Goal: Task Accomplishment & Management: Manage account settings

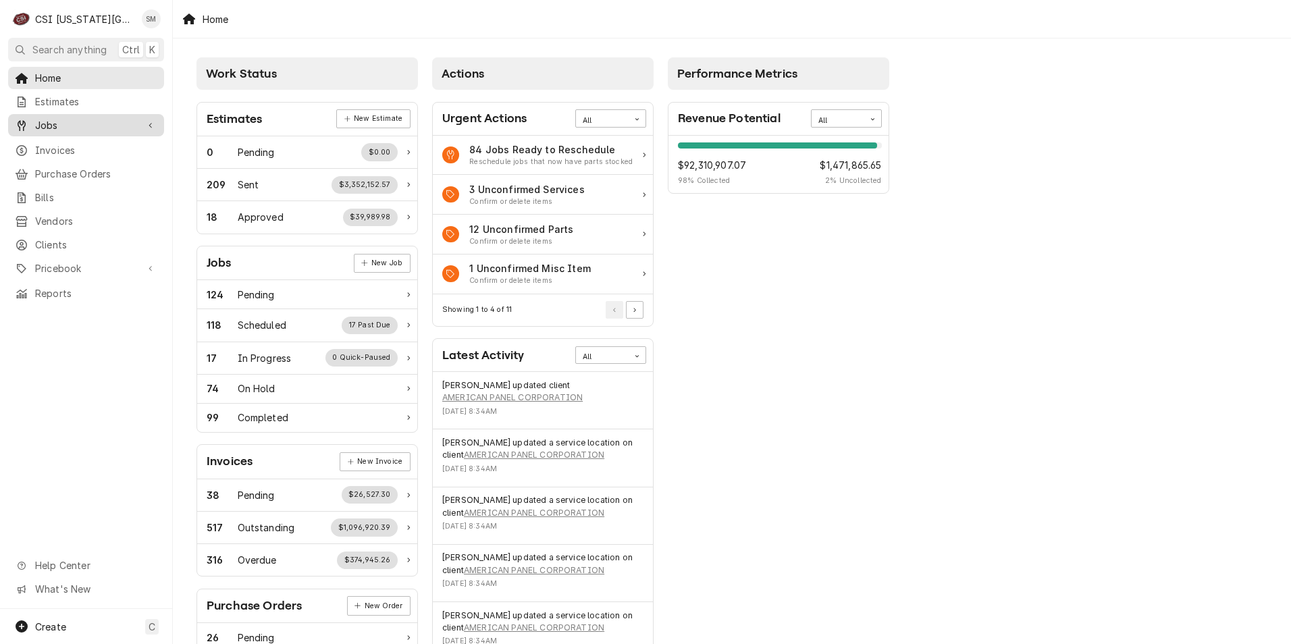
click at [70, 118] on span "Jobs" at bounding box center [86, 125] width 102 height 14
click at [74, 142] on span "Jobs" at bounding box center [96, 149] width 122 height 14
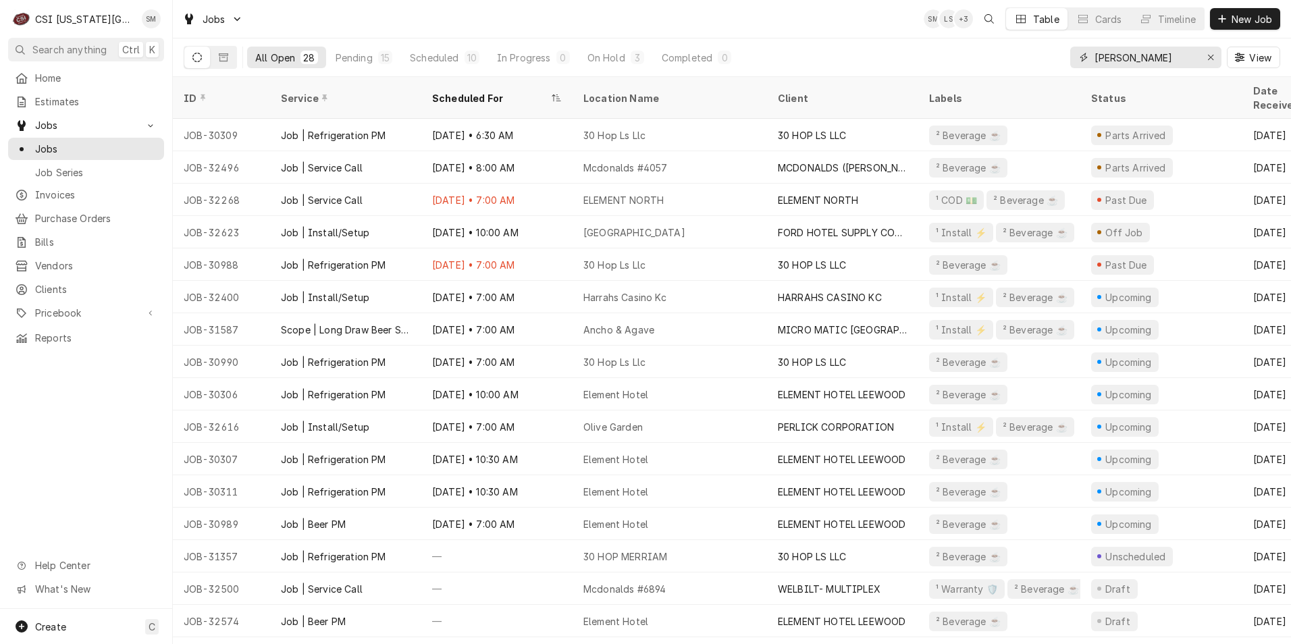
click at [1134, 59] on input "bev" at bounding box center [1144, 58] width 101 height 22
type input "b"
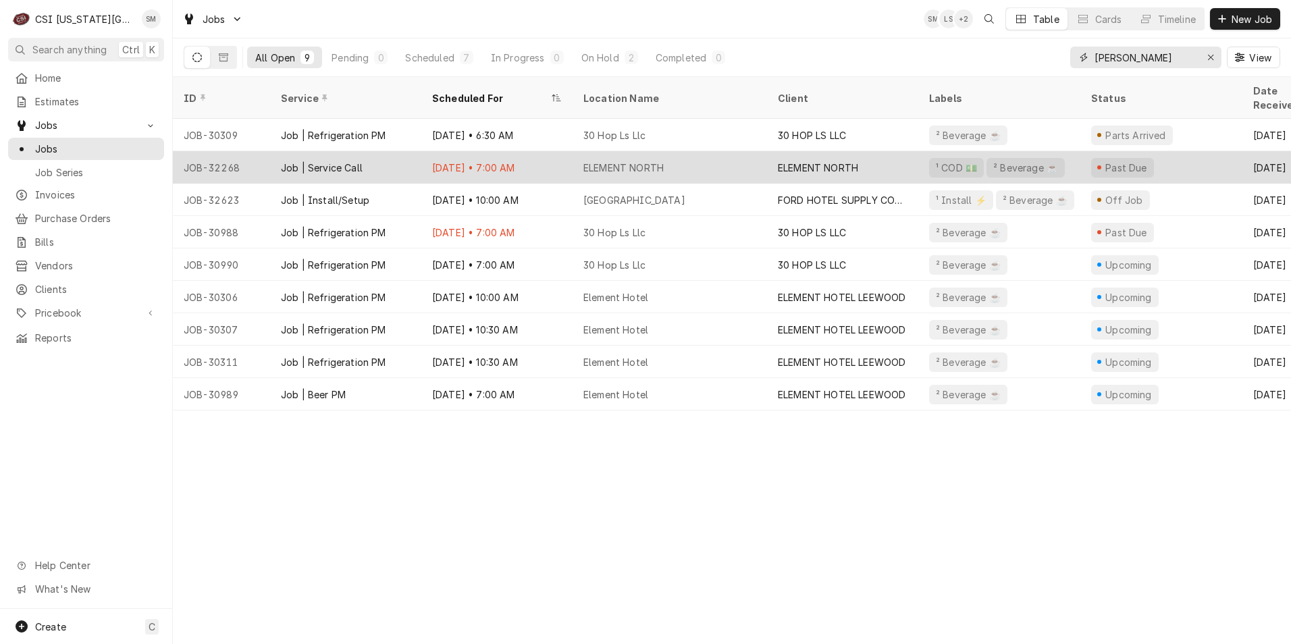
type input "Sean"
click at [622, 161] on div "ELEMENT NORTH" at bounding box center [623, 168] width 80 height 14
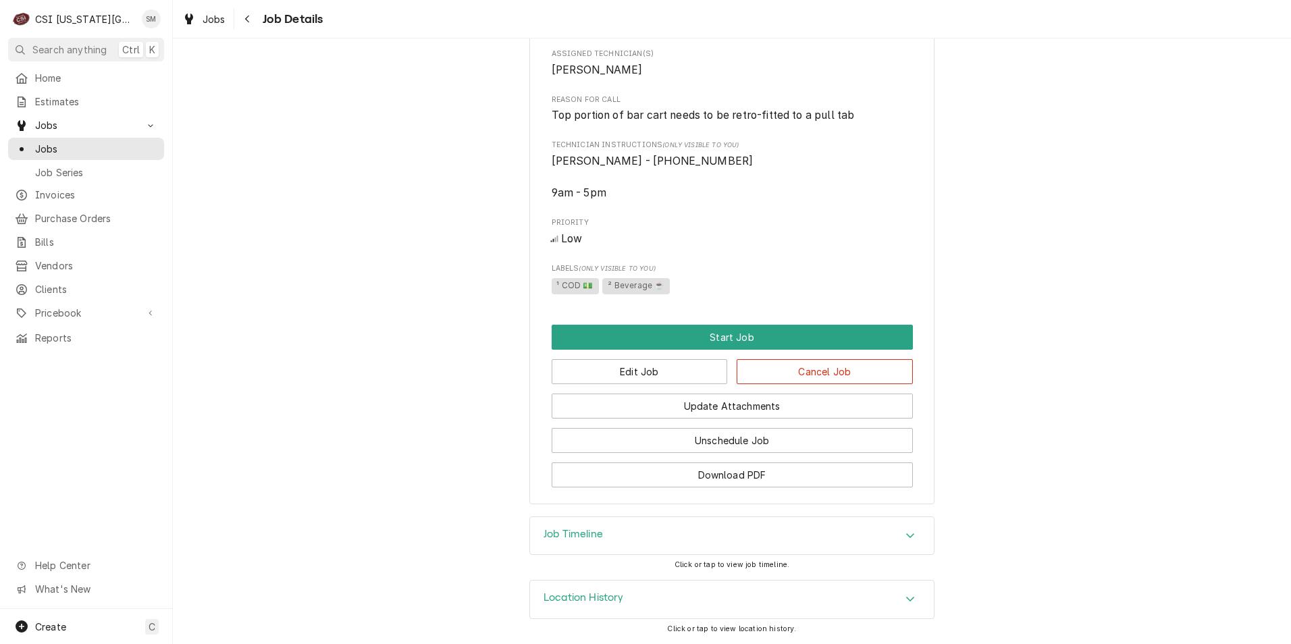
scroll to position [700, 0]
click at [666, 382] on button "Edit Job" at bounding box center [639, 371] width 176 height 25
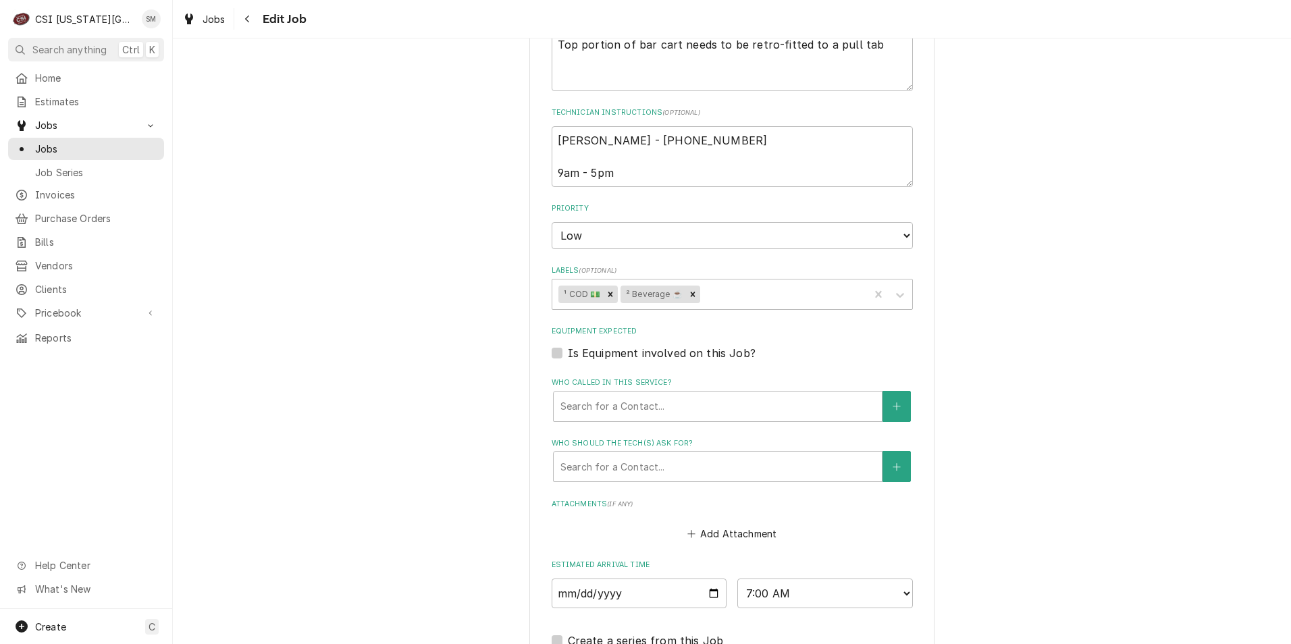
scroll to position [955, 0]
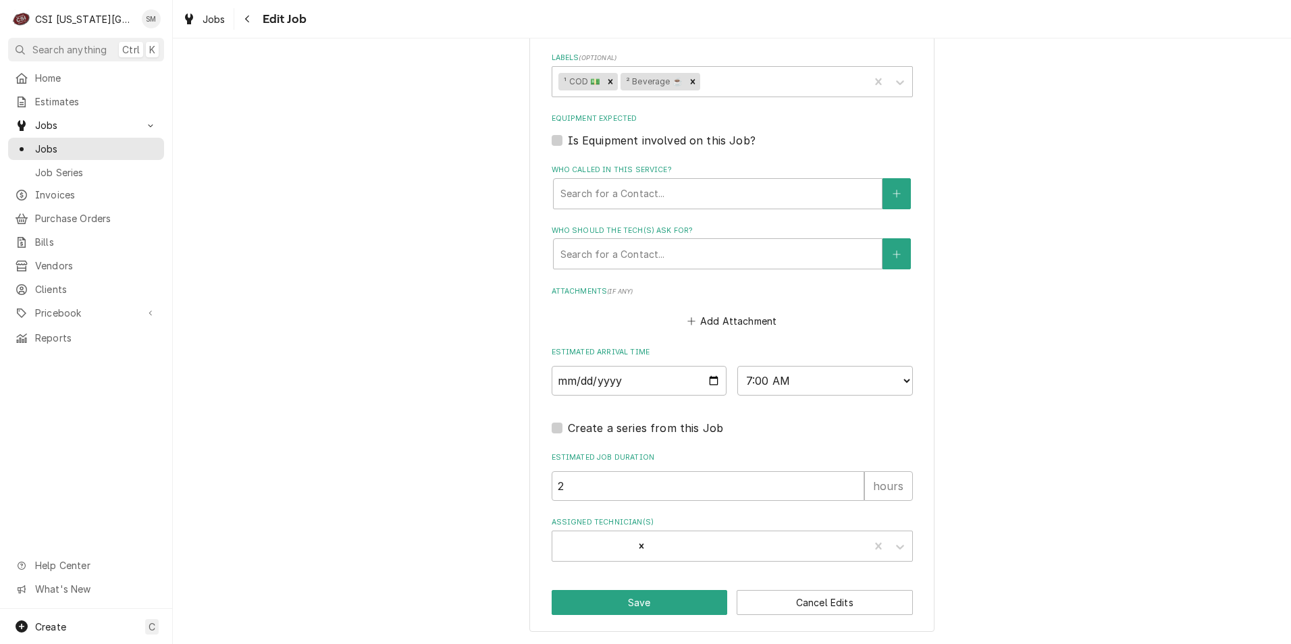
click at [710, 387] on input "2025-09-09" at bounding box center [638, 381] width 175 height 30
type textarea "x"
type input "[DATE]"
type textarea "x"
click at [898, 382] on select "AM / PM 6:00 AM 6:15 AM 6:30 AM 6:45 AM 7:00 AM 7:15 AM 7:30 AM 7:45 AM 8:00 AM…" at bounding box center [824, 381] width 175 height 30
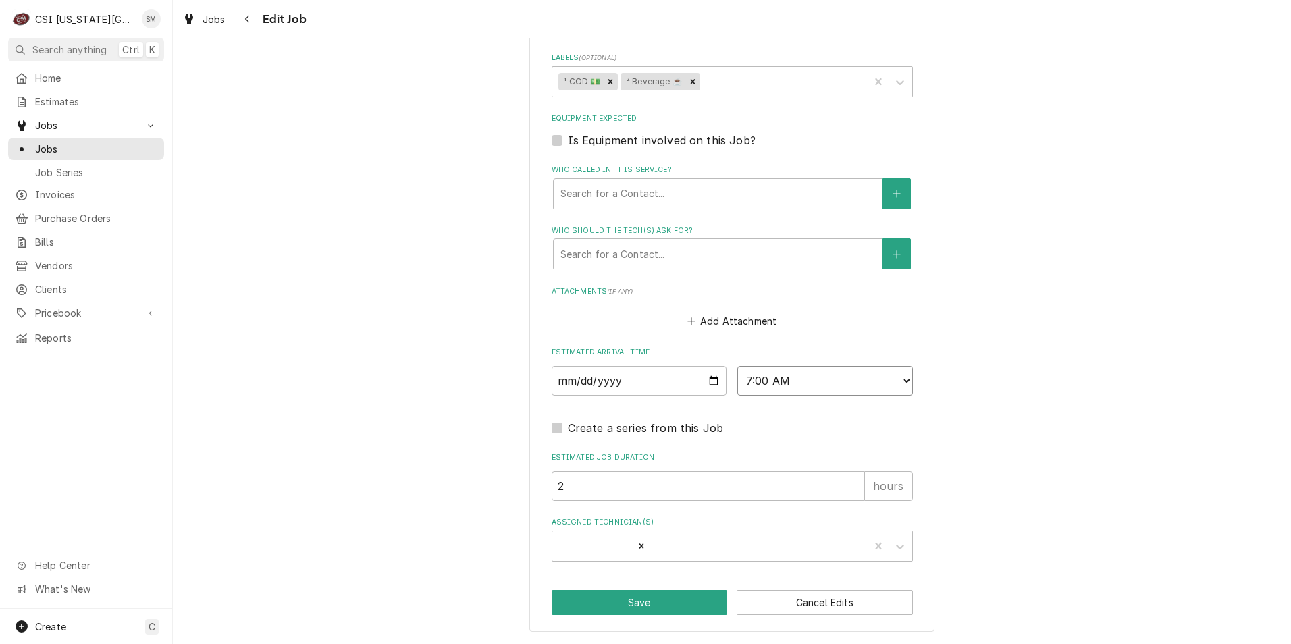
select select "08:30:00"
click at [737, 366] on select "AM / PM 6:00 AM 6:15 AM 6:30 AM 6:45 AM 7:00 AM 7:15 AM 7:30 AM 7:45 AM 8:00 AM…" at bounding box center [824, 381] width 175 height 30
type textarea "x"
click at [902, 384] on select "AM / PM 6:00 AM 6:15 AM 6:30 AM 6:45 AM 7:00 AM 7:15 AM 7:30 AM 7:45 AM 8:00 AM…" at bounding box center [824, 381] width 175 height 30
select select "09:30:00"
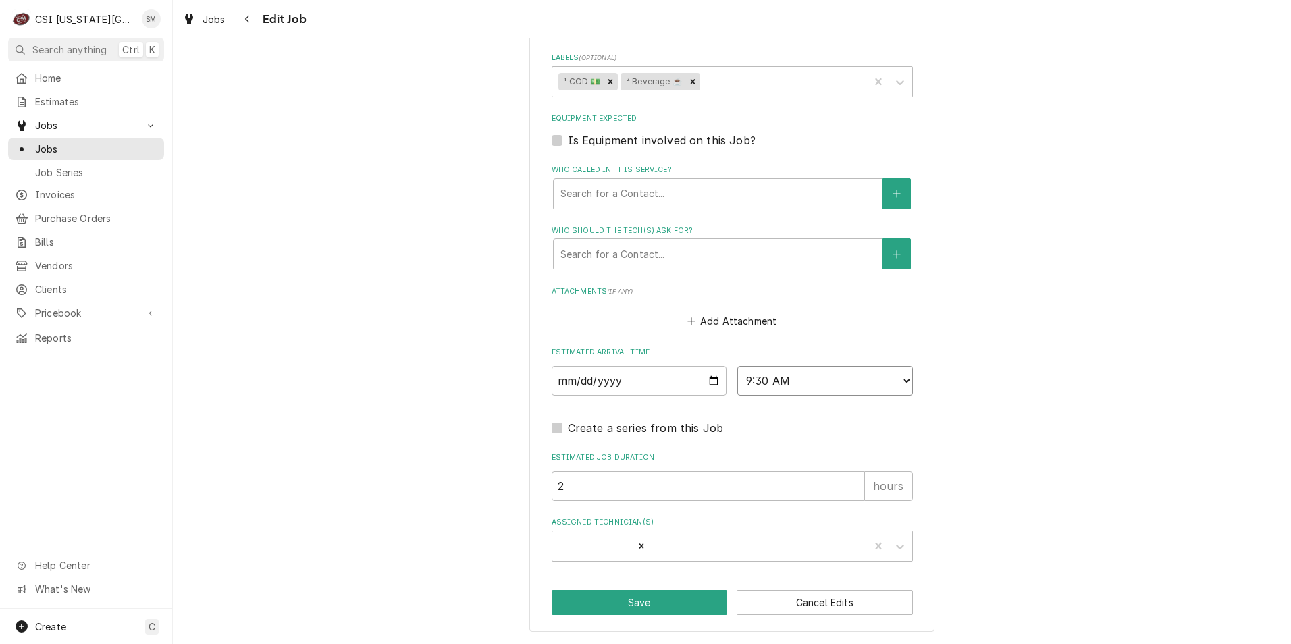
click at [737, 366] on select "AM / PM 6:00 AM 6:15 AM 6:30 AM 6:45 AM 7:00 AM 7:15 AM 7:30 AM 7:45 AM 8:00 AM…" at bounding box center [824, 381] width 175 height 30
click at [630, 603] on button "Save" at bounding box center [639, 602] width 176 height 25
type textarea "x"
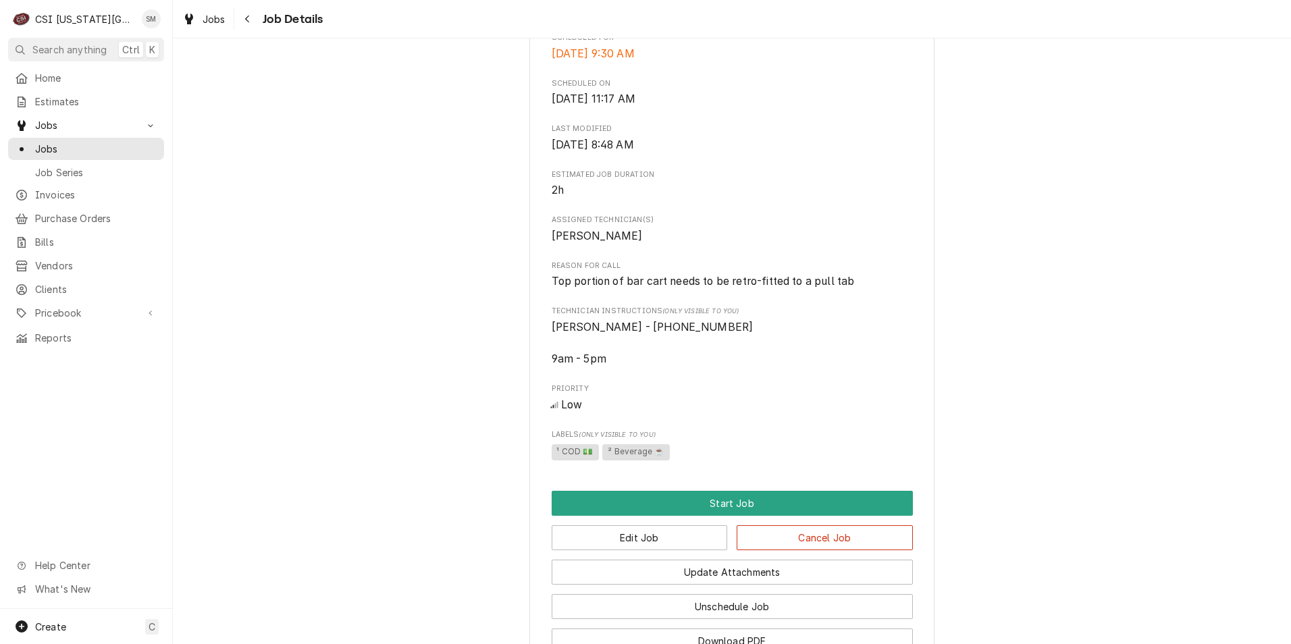
scroll to position [540, 0]
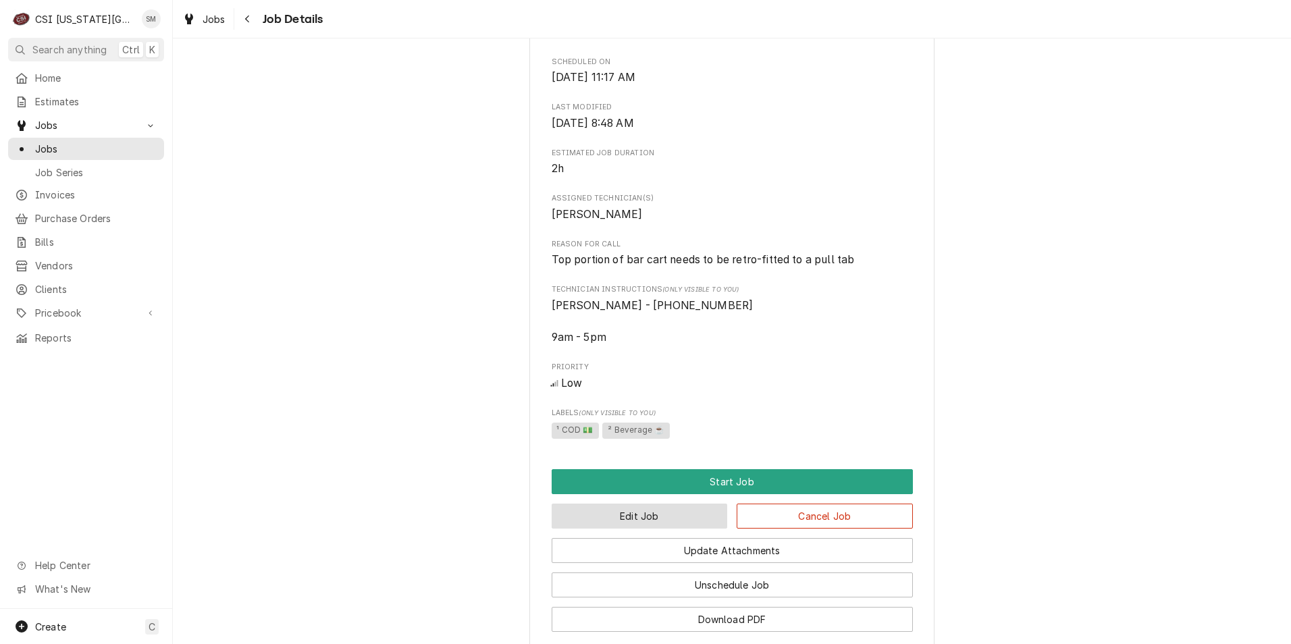
click at [587, 529] on button "Edit Job" at bounding box center [639, 516] width 176 height 25
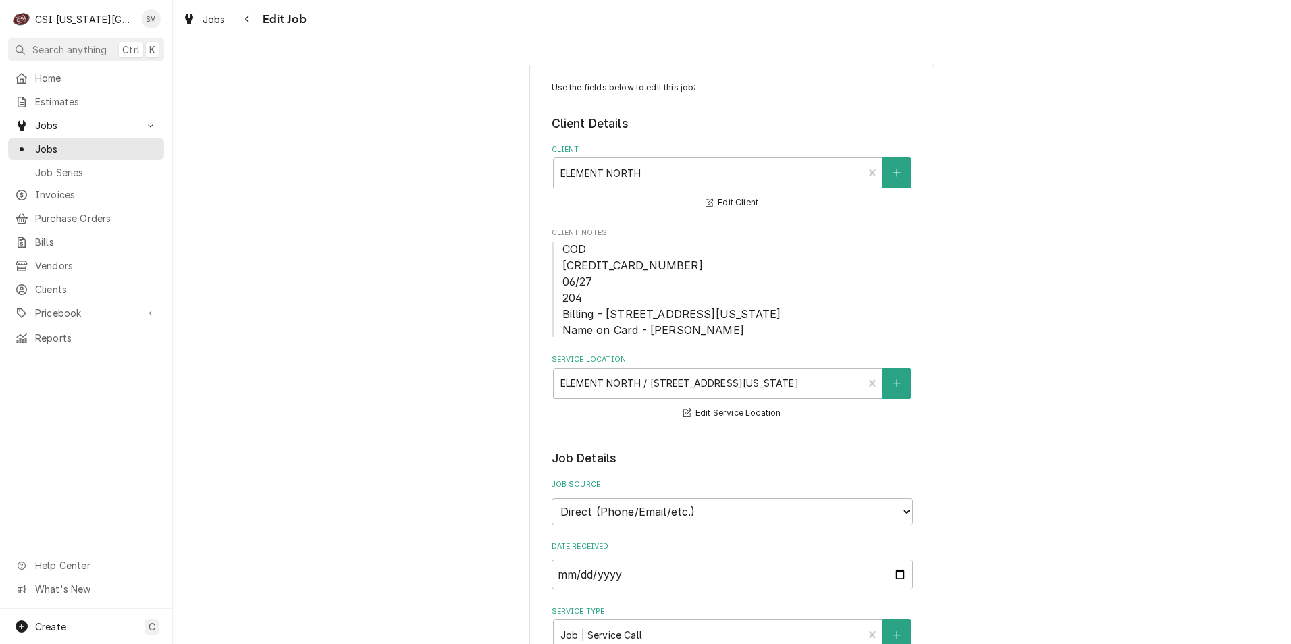
type textarea "x"
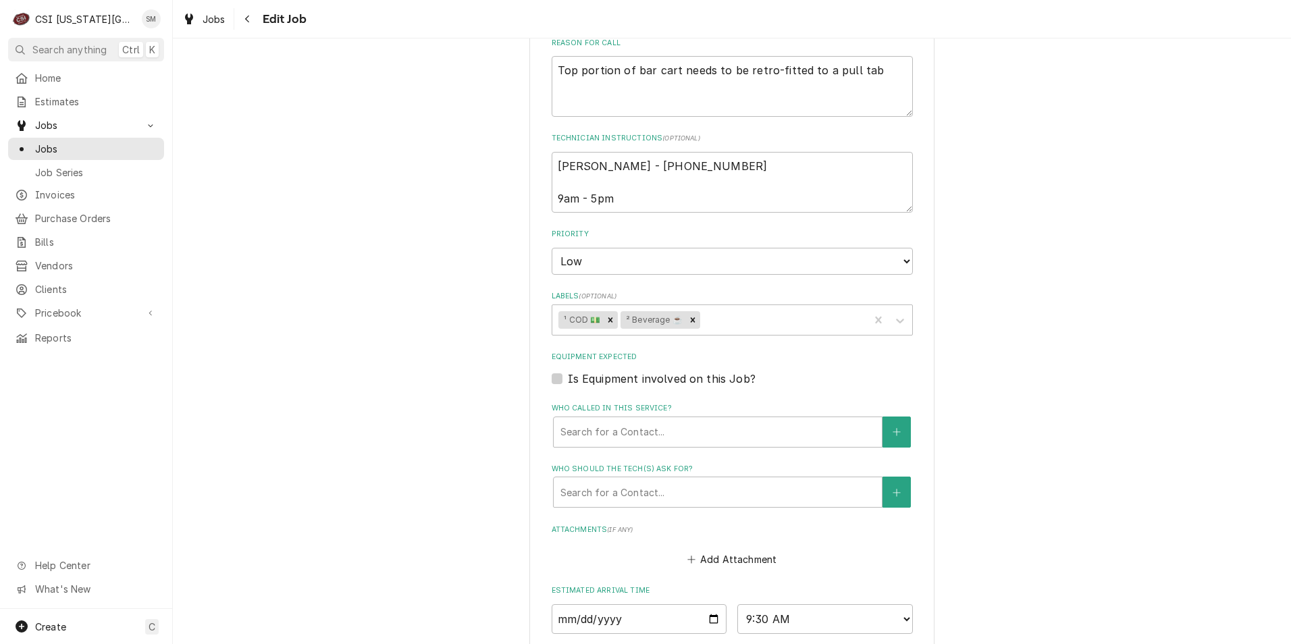
scroll to position [945, 0]
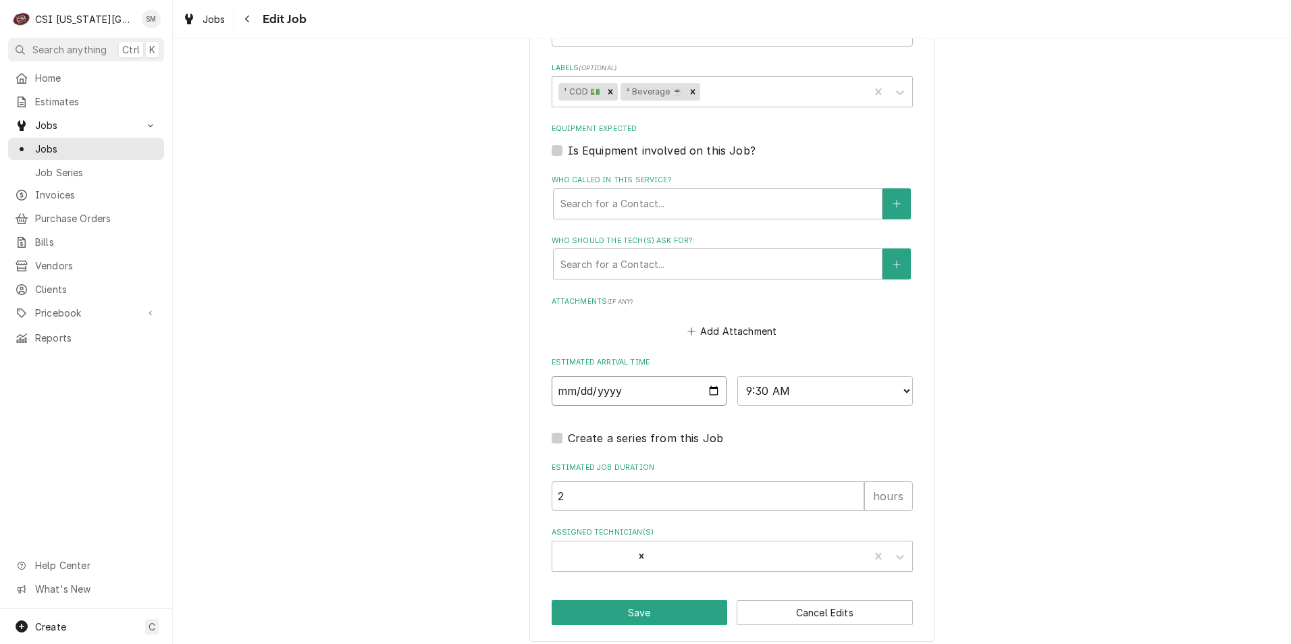
click at [706, 398] on input "[DATE]" at bounding box center [638, 391] width 175 height 30
click at [711, 392] on input "[DATE]" at bounding box center [638, 391] width 175 height 30
type input "[DATE]"
click at [643, 614] on button "Save" at bounding box center [639, 612] width 176 height 25
type textarea "x"
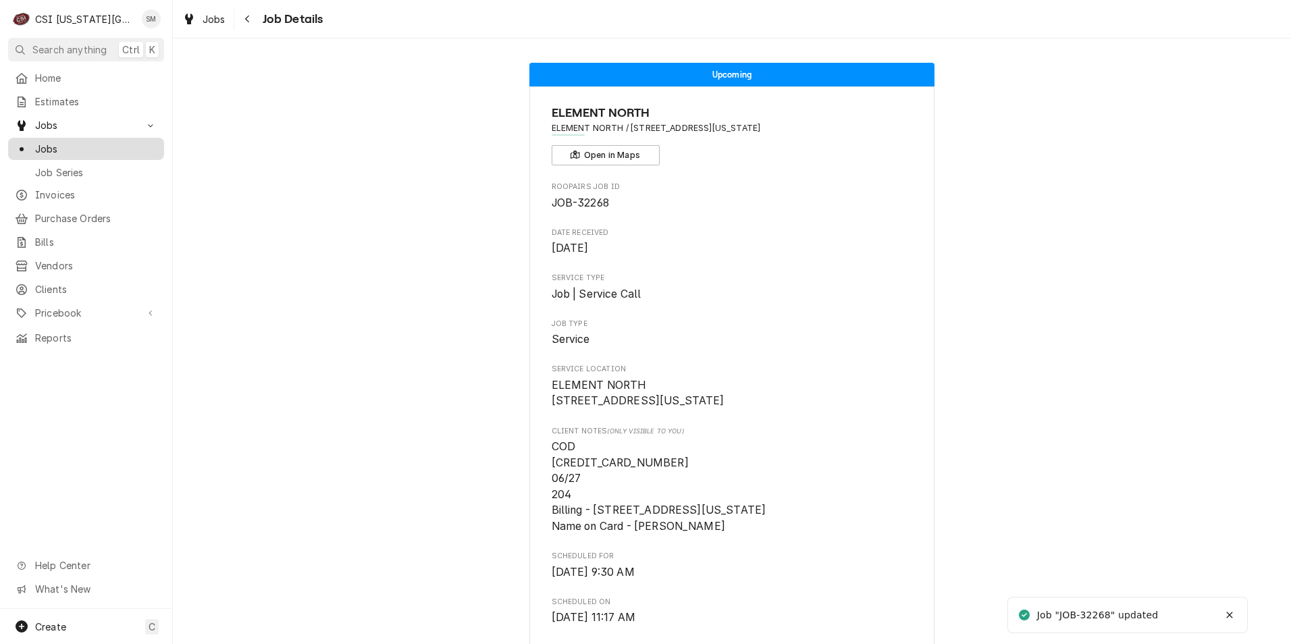
click at [61, 142] on span "Jobs" at bounding box center [96, 149] width 122 height 14
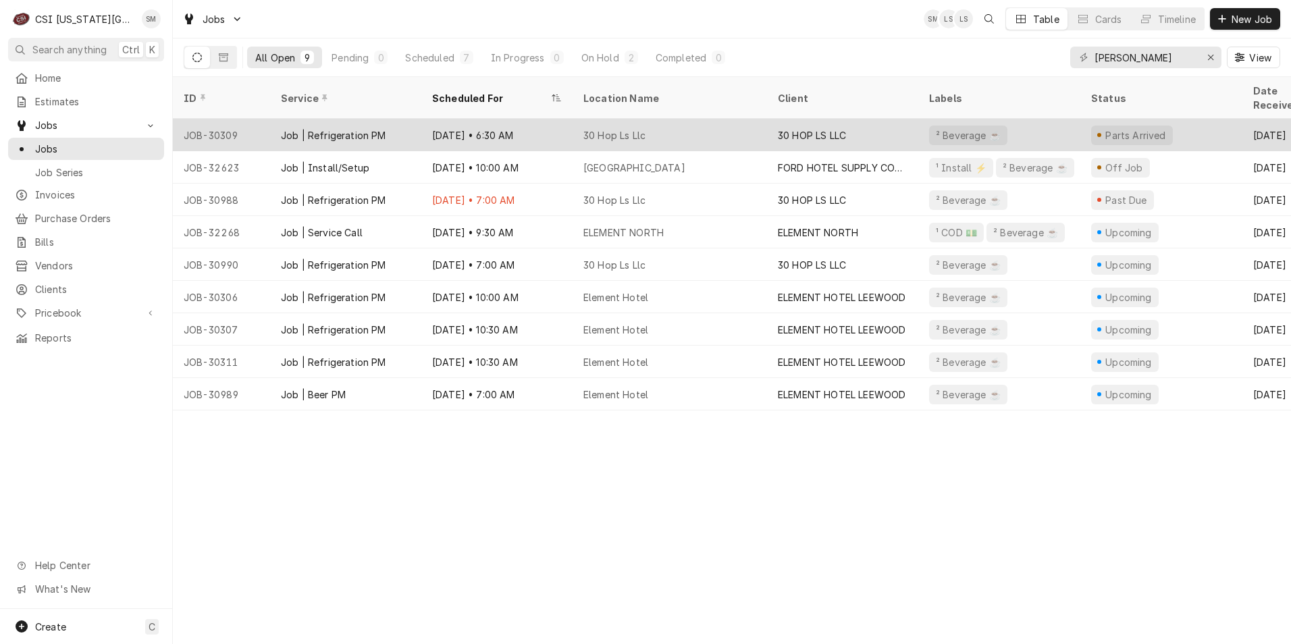
click at [572, 123] on div "[DATE] • 6:30 AM" at bounding box center [496, 135] width 151 height 32
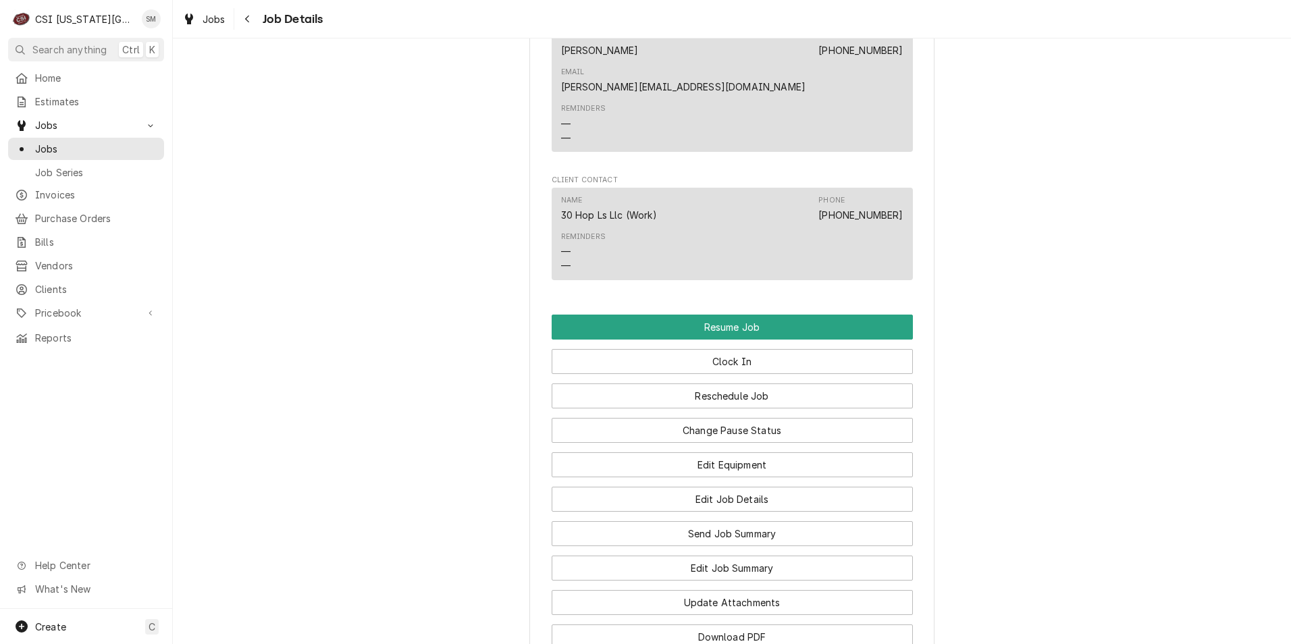
scroll to position [1282, 0]
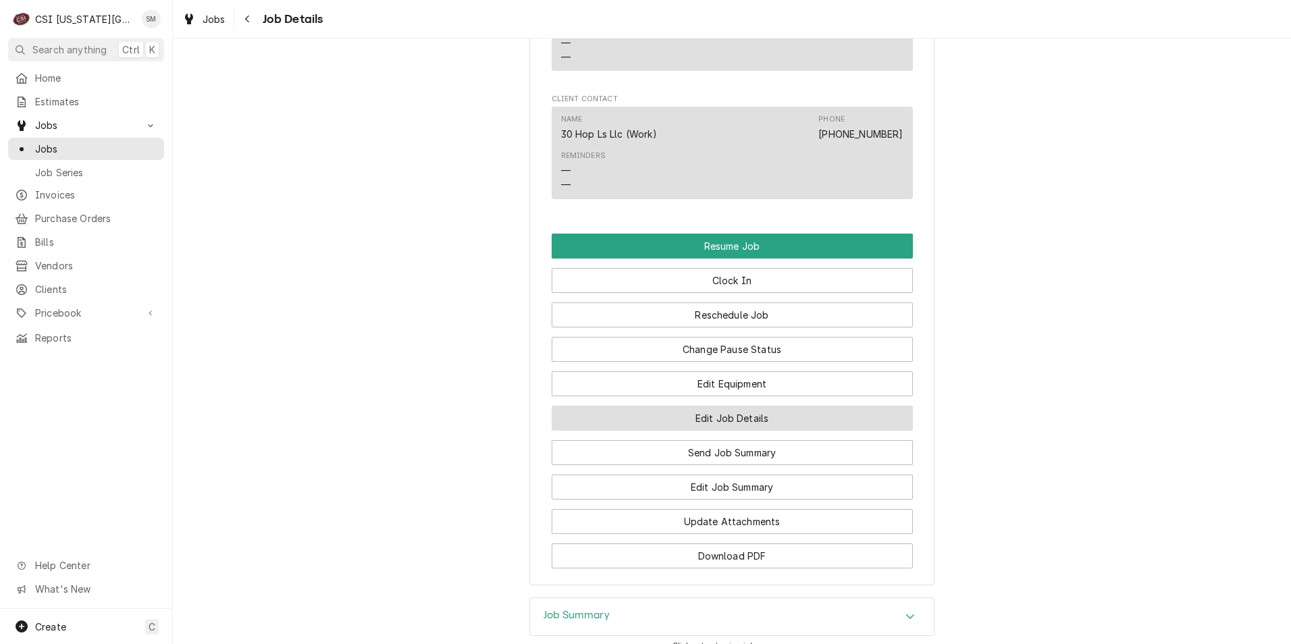
click at [757, 406] on button "Edit Job Details" at bounding box center [731, 418] width 361 height 25
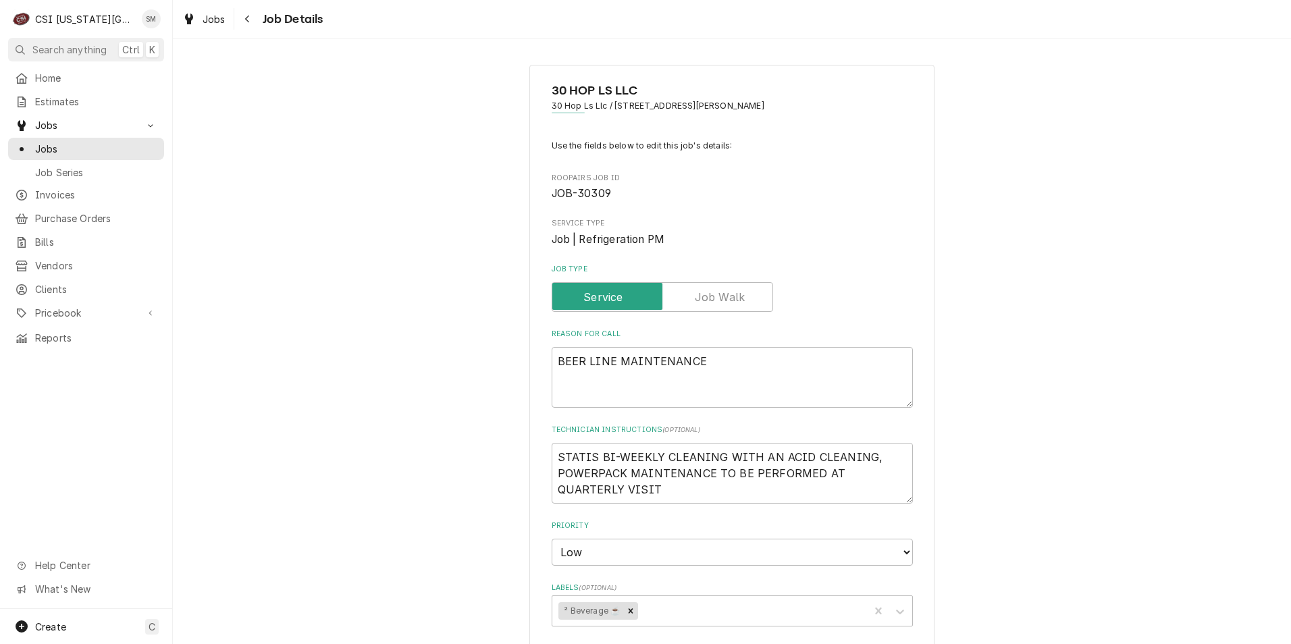
type textarea "x"
click at [70, 142] on span "Jobs" at bounding box center [96, 149] width 122 height 14
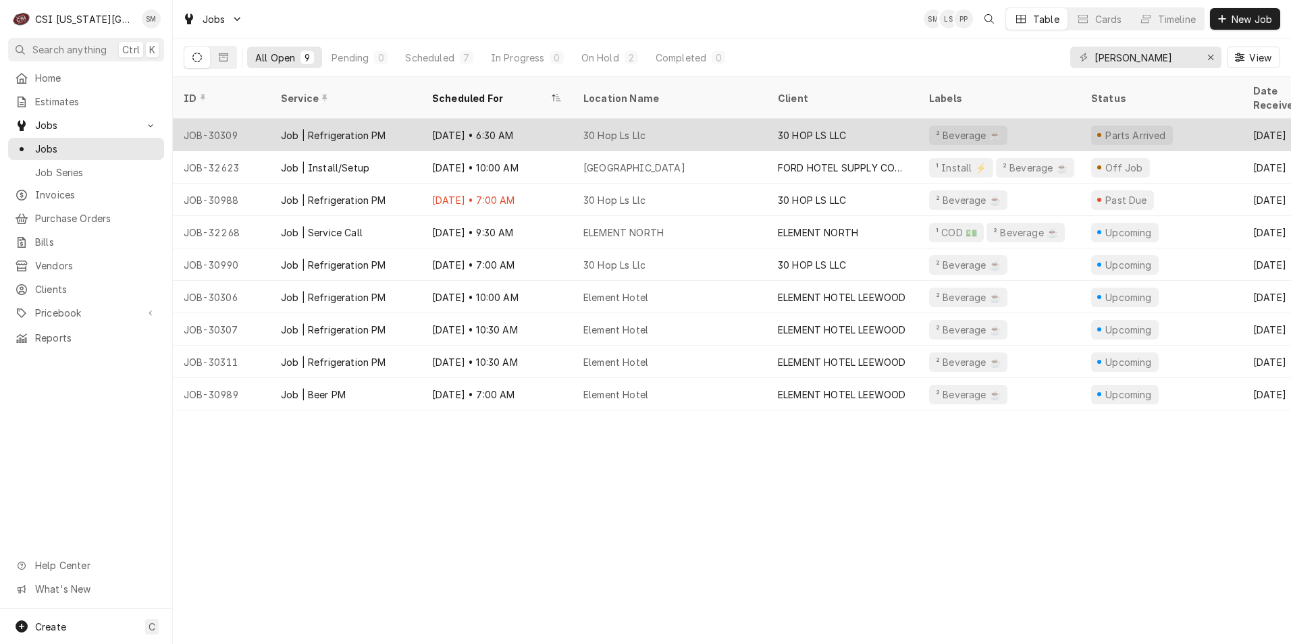
drag, startPoint x: 635, startPoint y: 121, endPoint x: 541, endPoint y: 121, distance: 93.8
click at [541, 121] on div "[DATE] • 6:30 AM" at bounding box center [496, 135] width 151 height 32
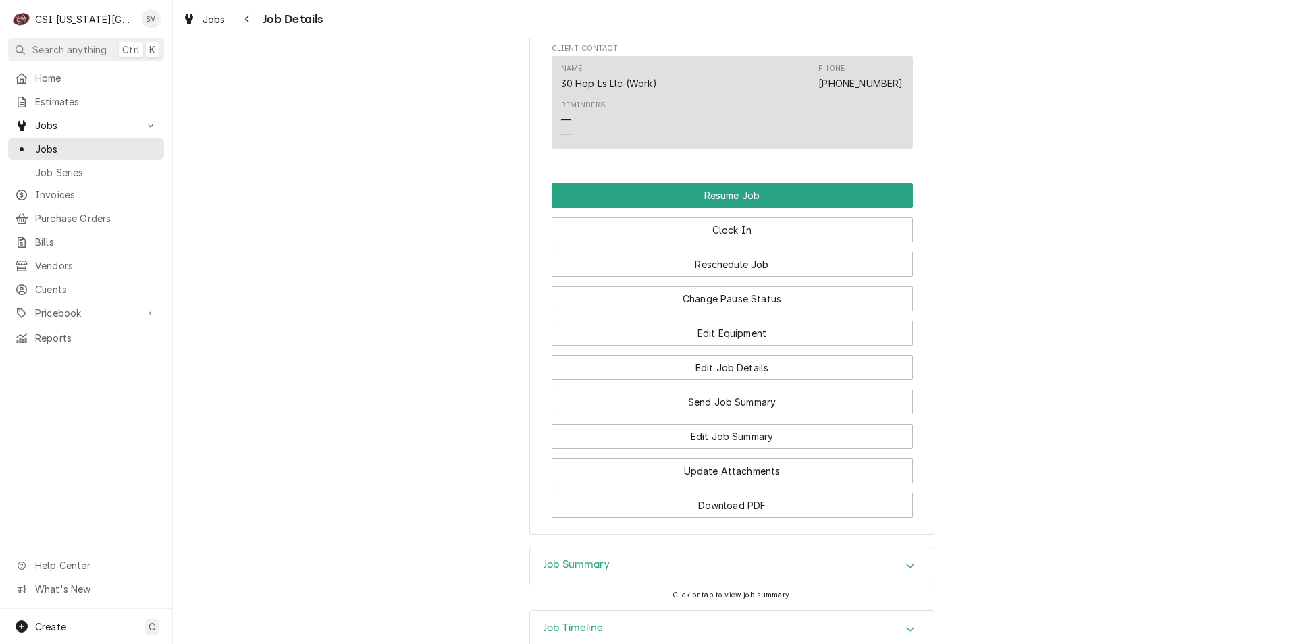
scroll to position [1406, 0]
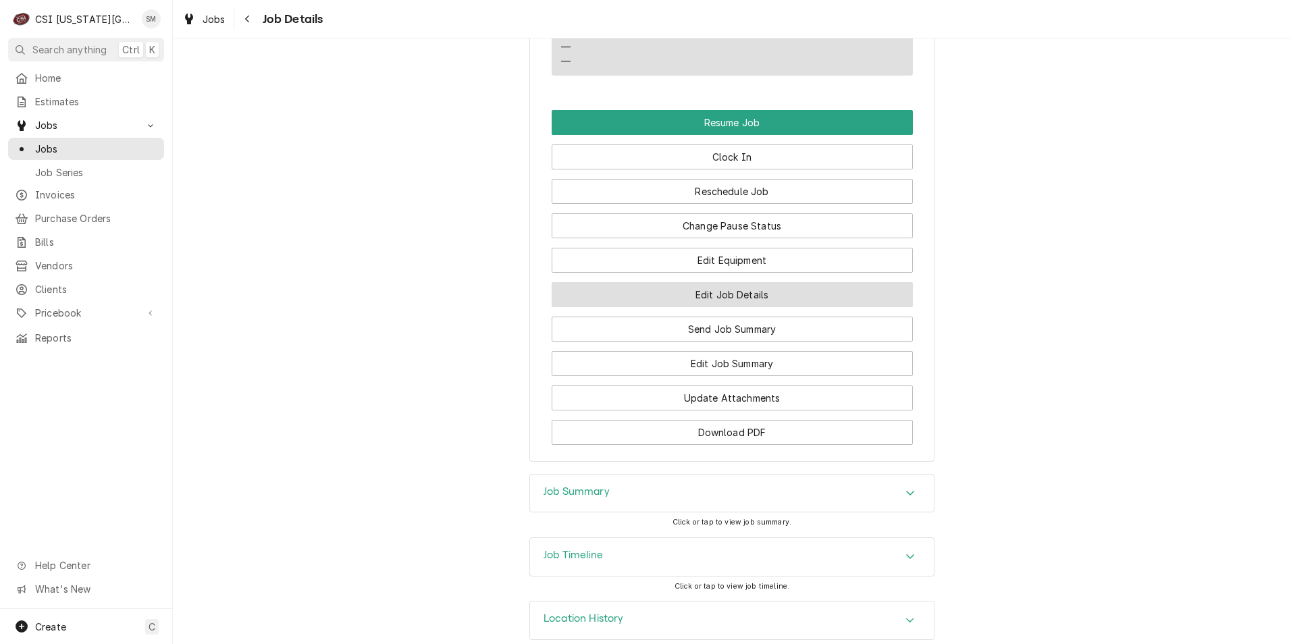
click at [737, 282] on button "Edit Job Details" at bounding box center [731, 294] width 361 height 25
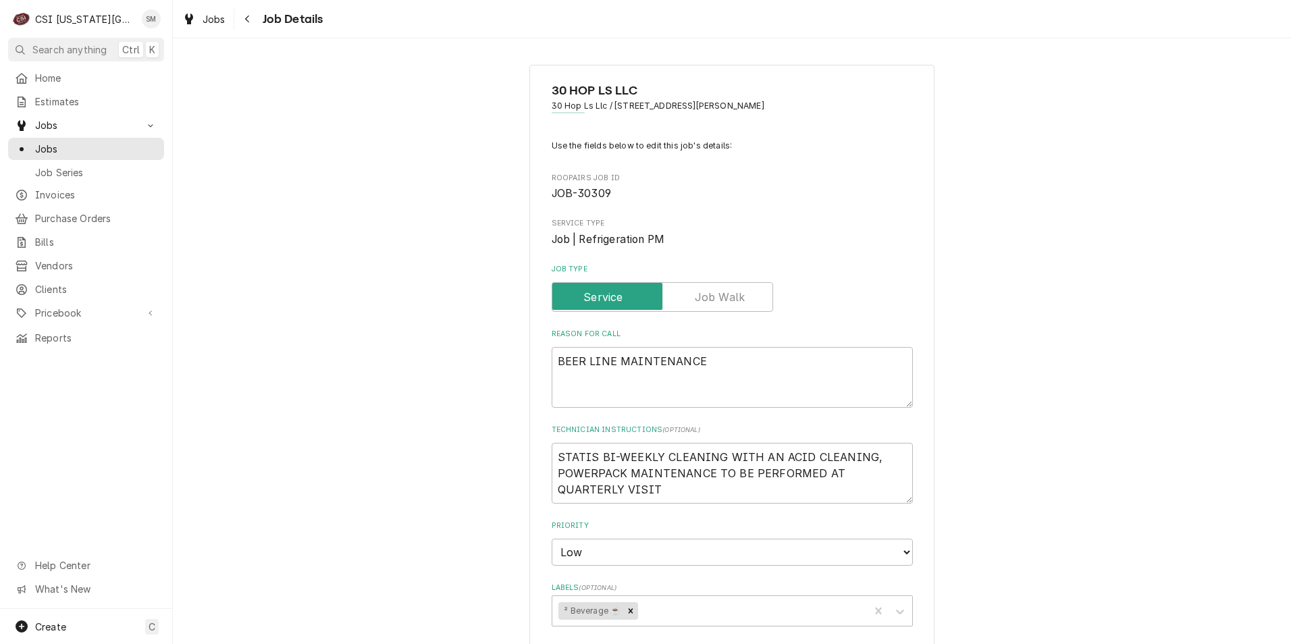
type textarea "x"
click at [245, 18] on icon "Navigate back" at bounding box center [247, 18] width 6 height 9
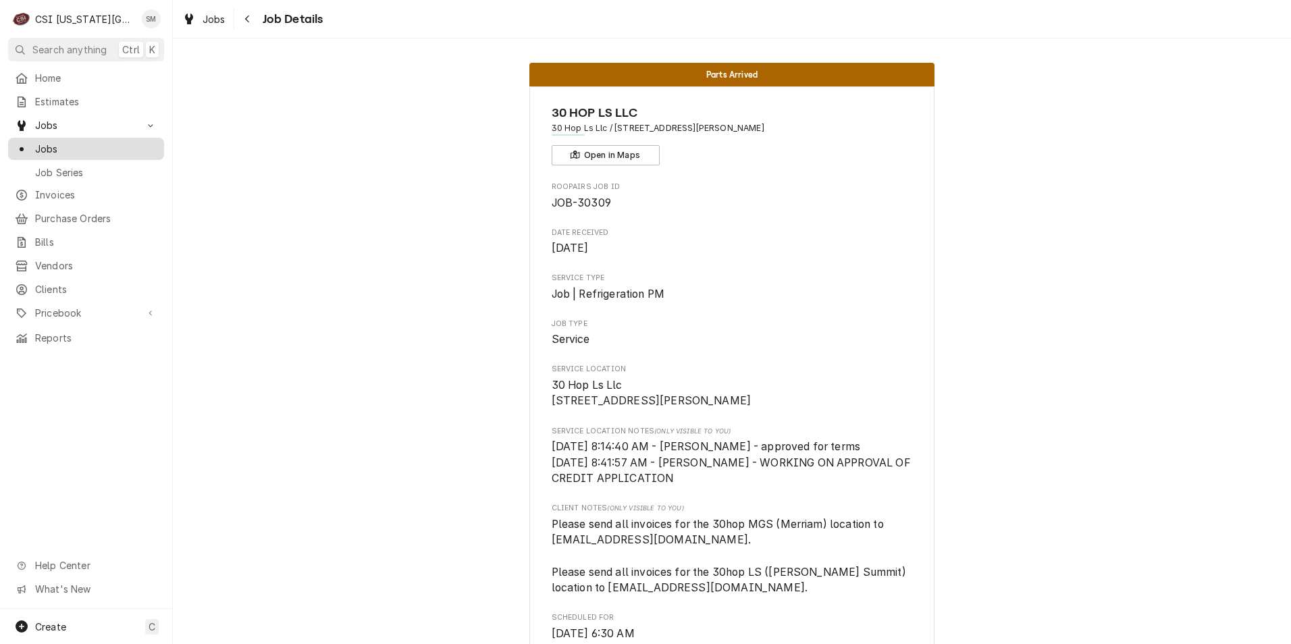
click at [65, 142] on span "Jobs" at bounding box center [96, 149] width 122 height 14
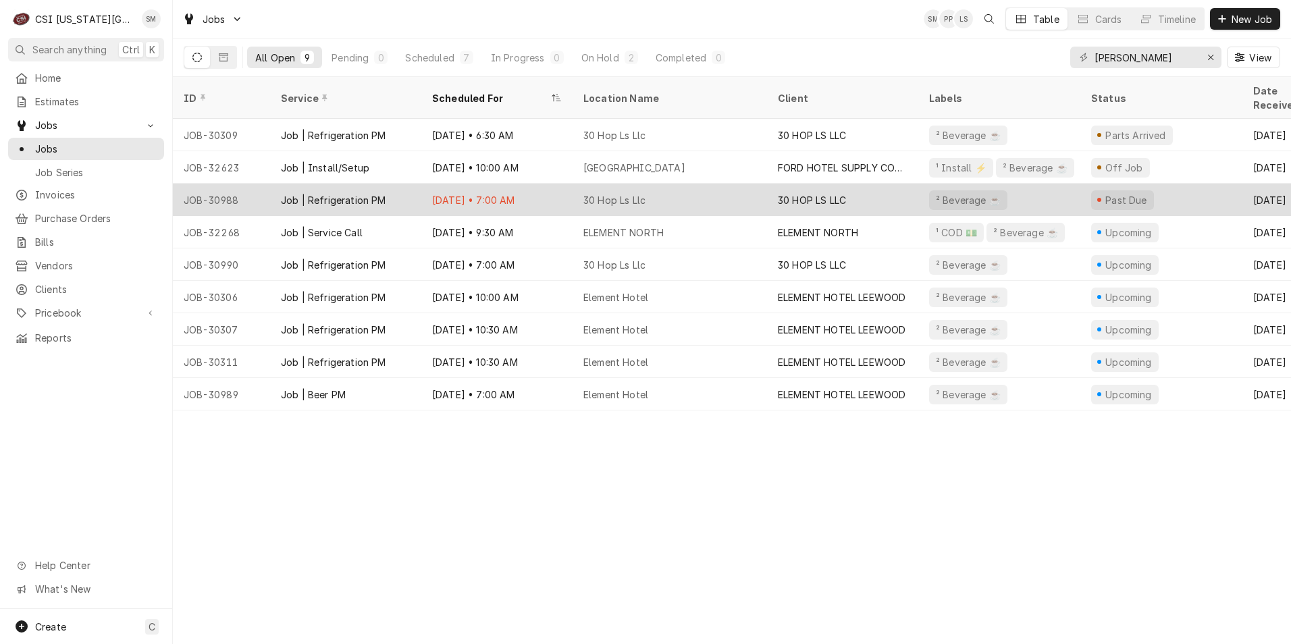
click at [522, 184] on div "Sep 10 • 7:00 AM" at bounding box center [496, 200] width 151 height 32
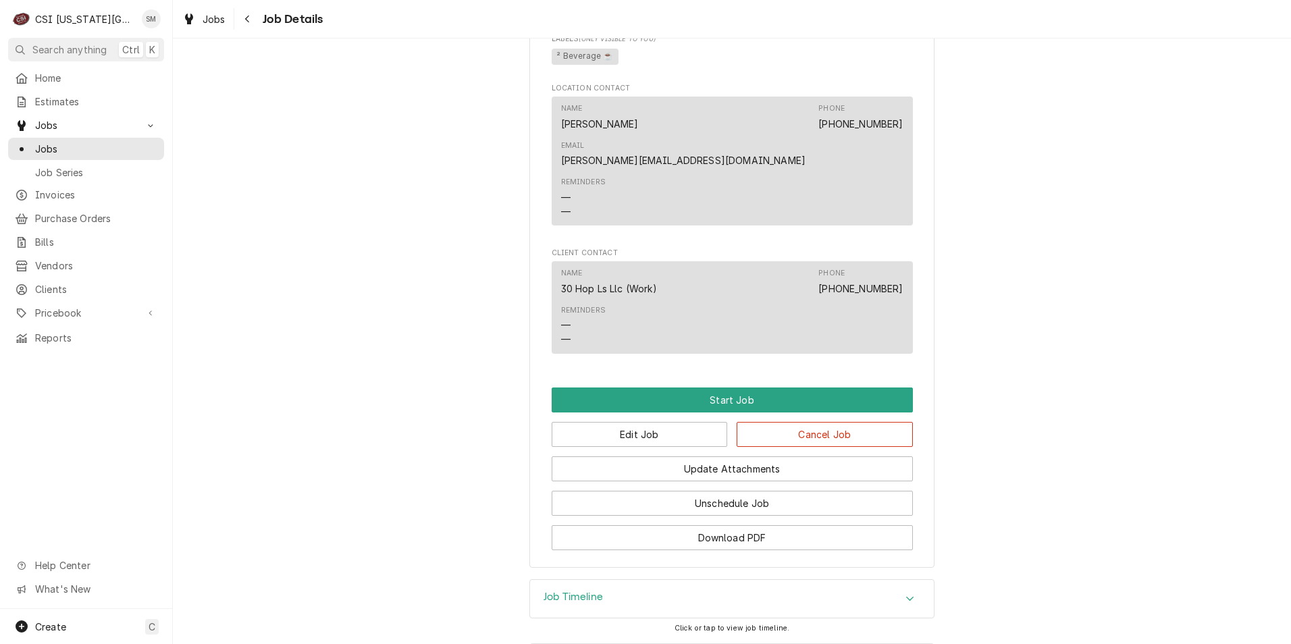
scroll to position [1017, 0]
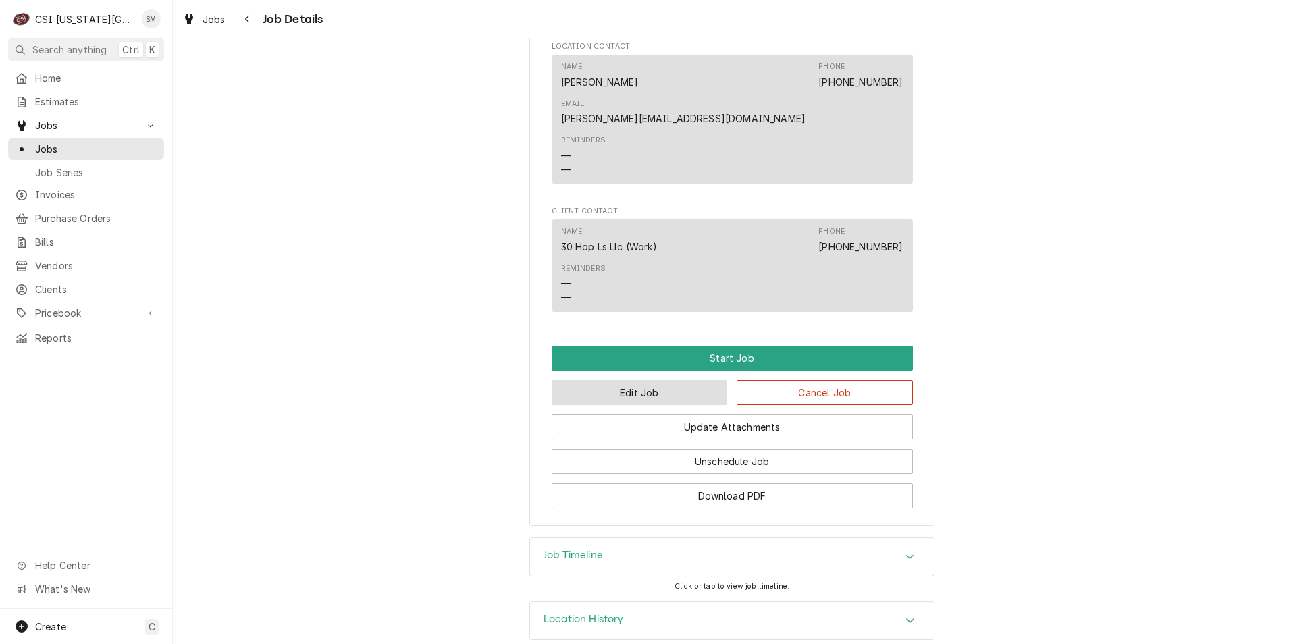
click at [670, 380] on button "Edit Job" at bounding box center [639, 392] width 176 height 25
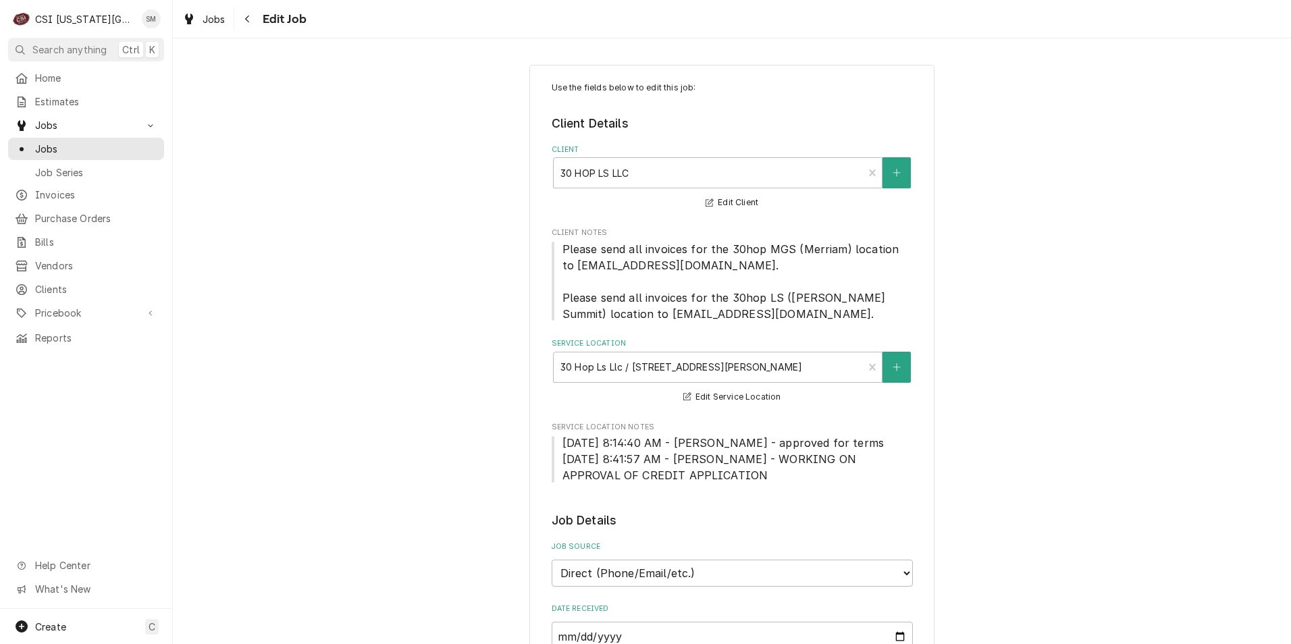
type textarea "x"
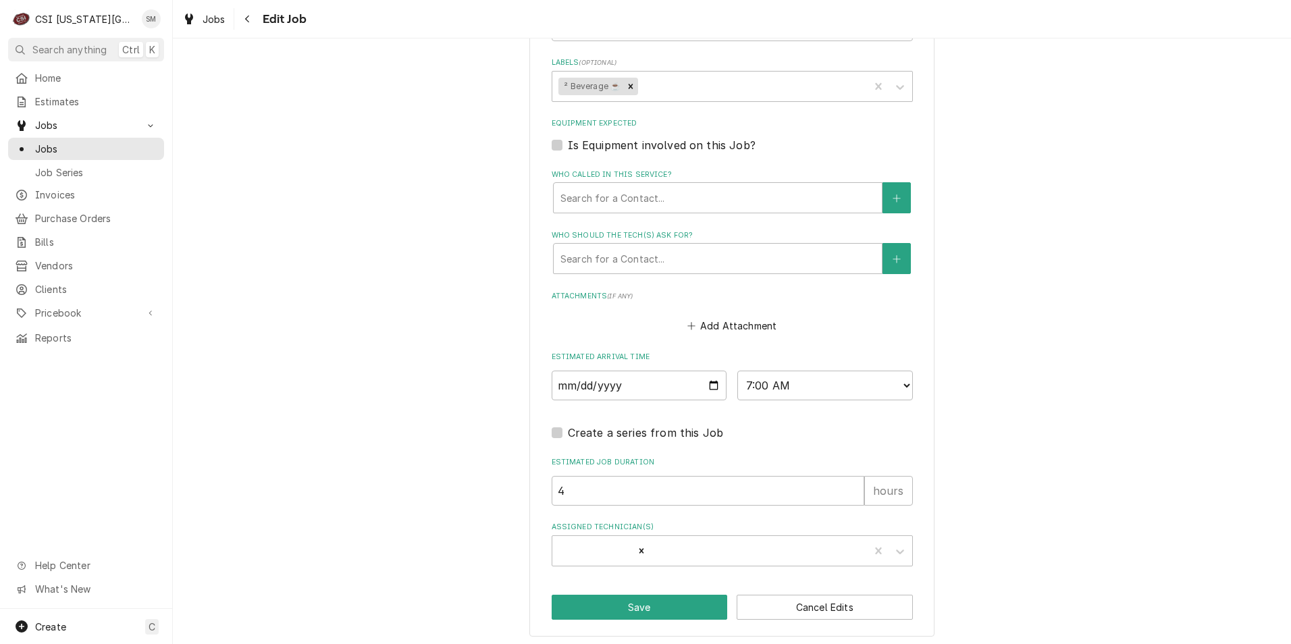
scroll to position [1017, 0]
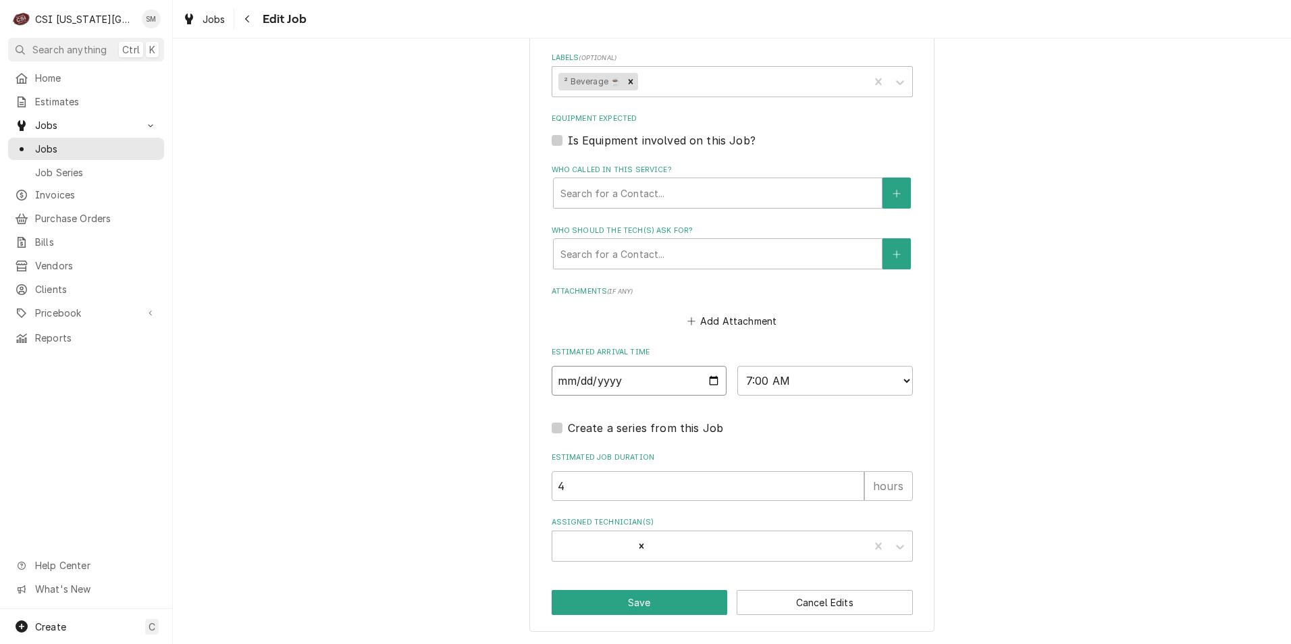
click at [712, 383] on input "2025-09-10" at bounding box center [638, 381] width 175 height 30
type input "2025-09-17"
click at [666, 545] on div "Assigned Technician(s)" at bounding box center [756, 546] width 211 height 24
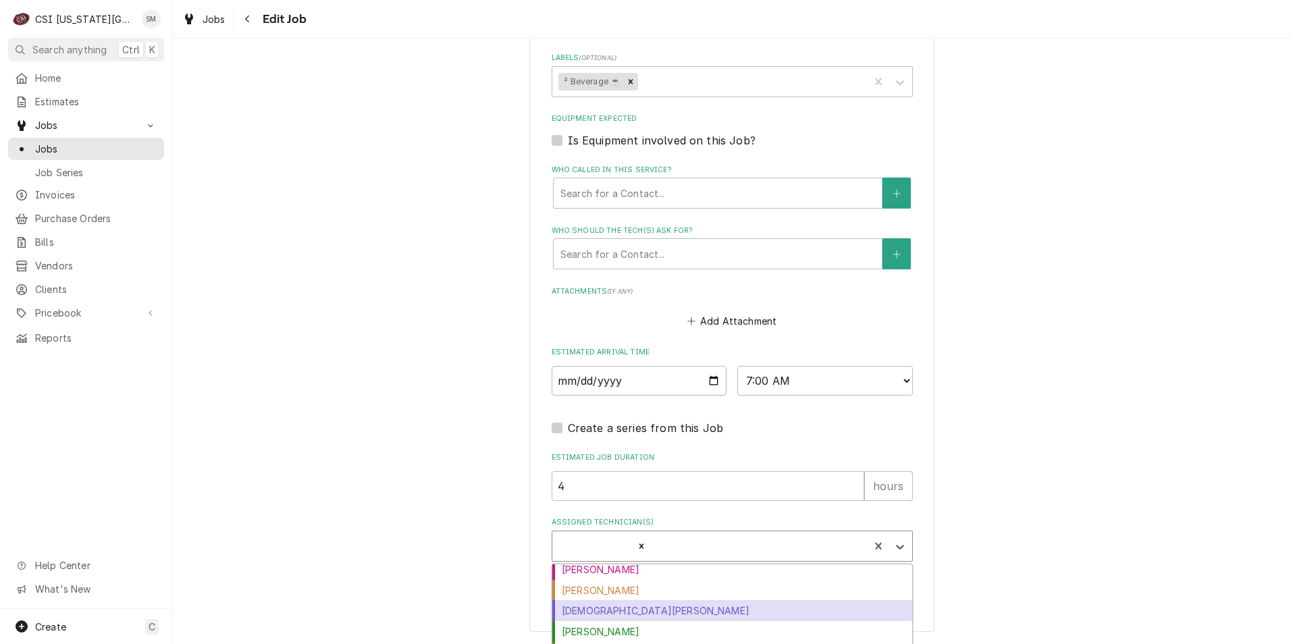
scroll to position [135, 0]
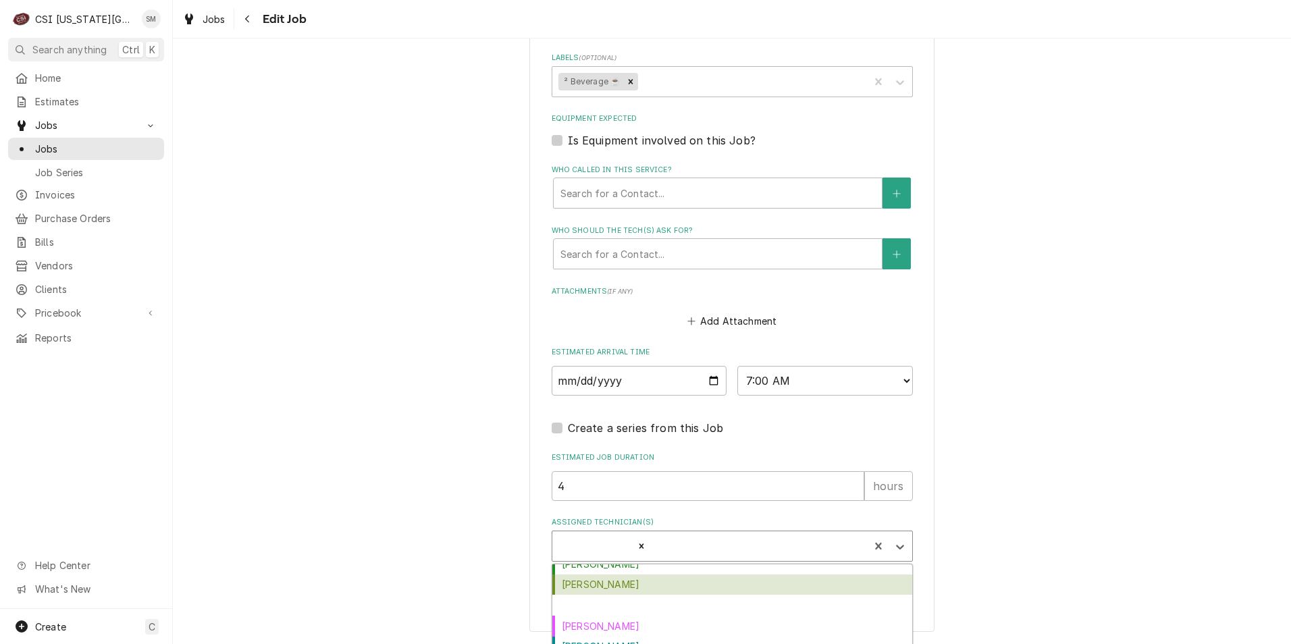
click at [607, 585] on div "Damon Cantu" at bounding box center [732, 584] width 360 height 21
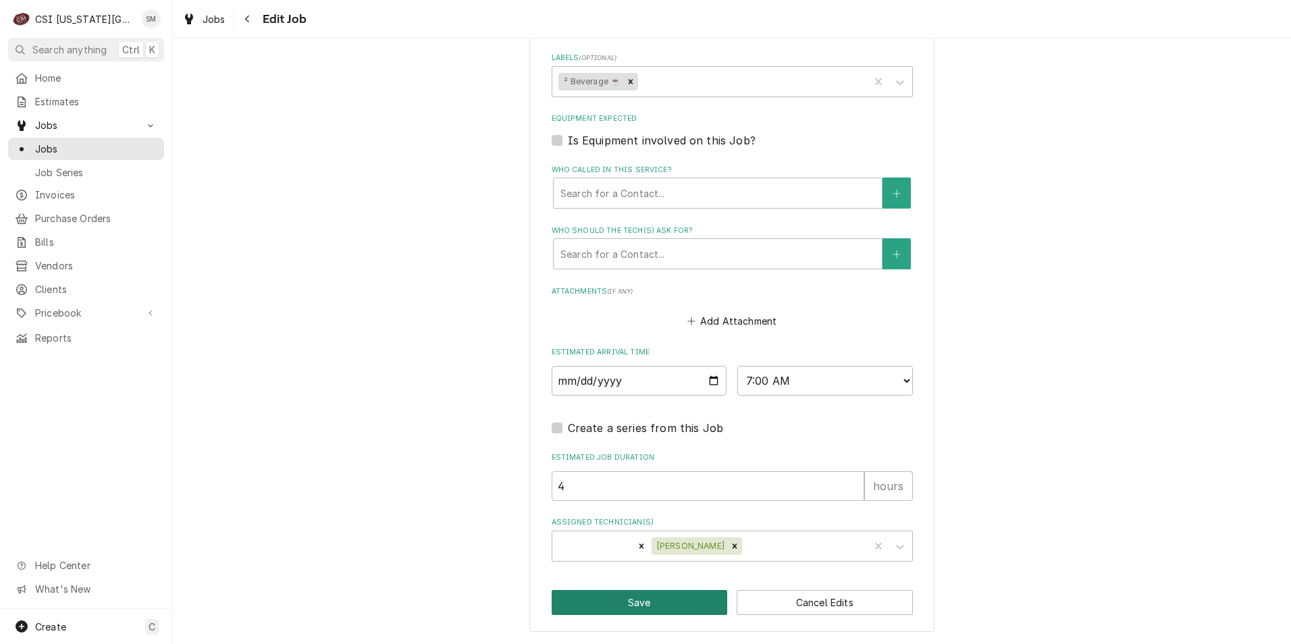
click at [612, 605] on button "Save" at bounding box center [639, 602] width 176 height 25
type textarea "x"
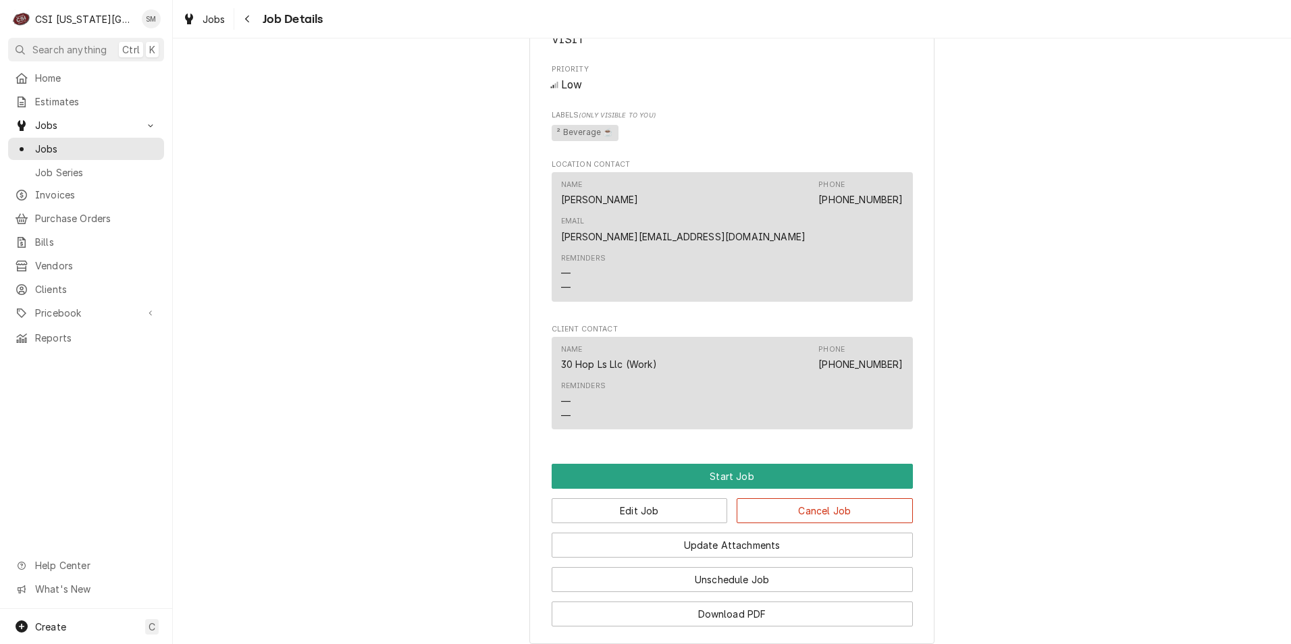
scroll to position [1033, 0]
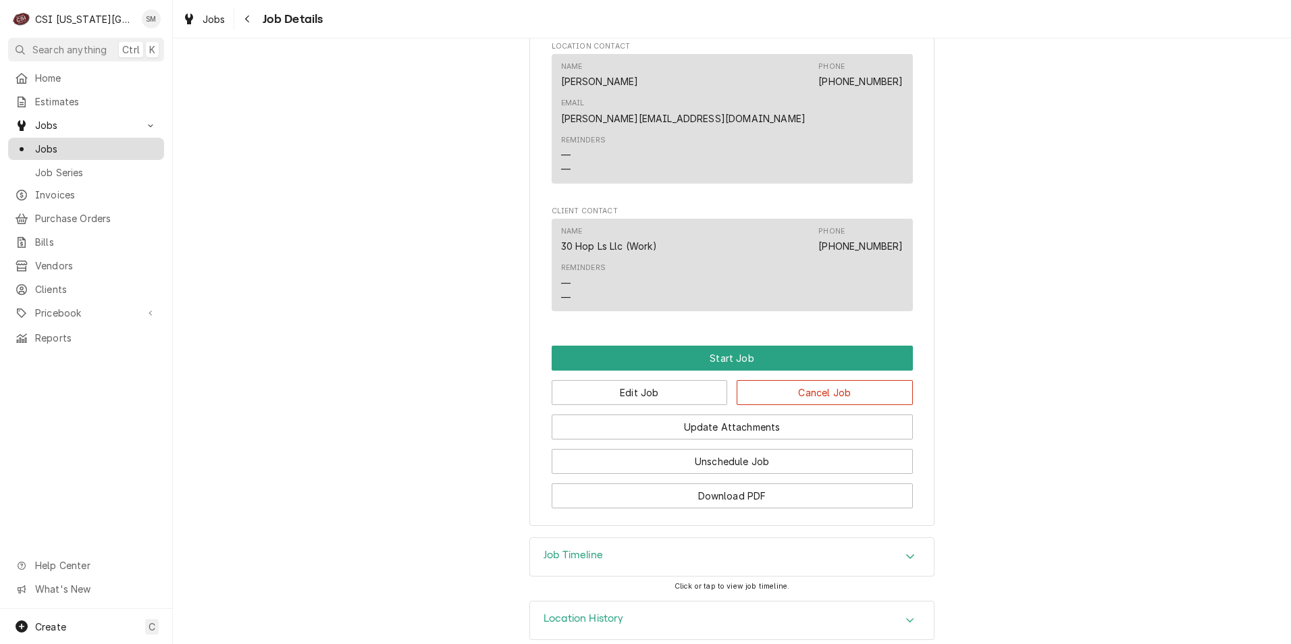
click at [50, 146] on span "Jobs" at bounding box center [96, 149] width 122 height 14
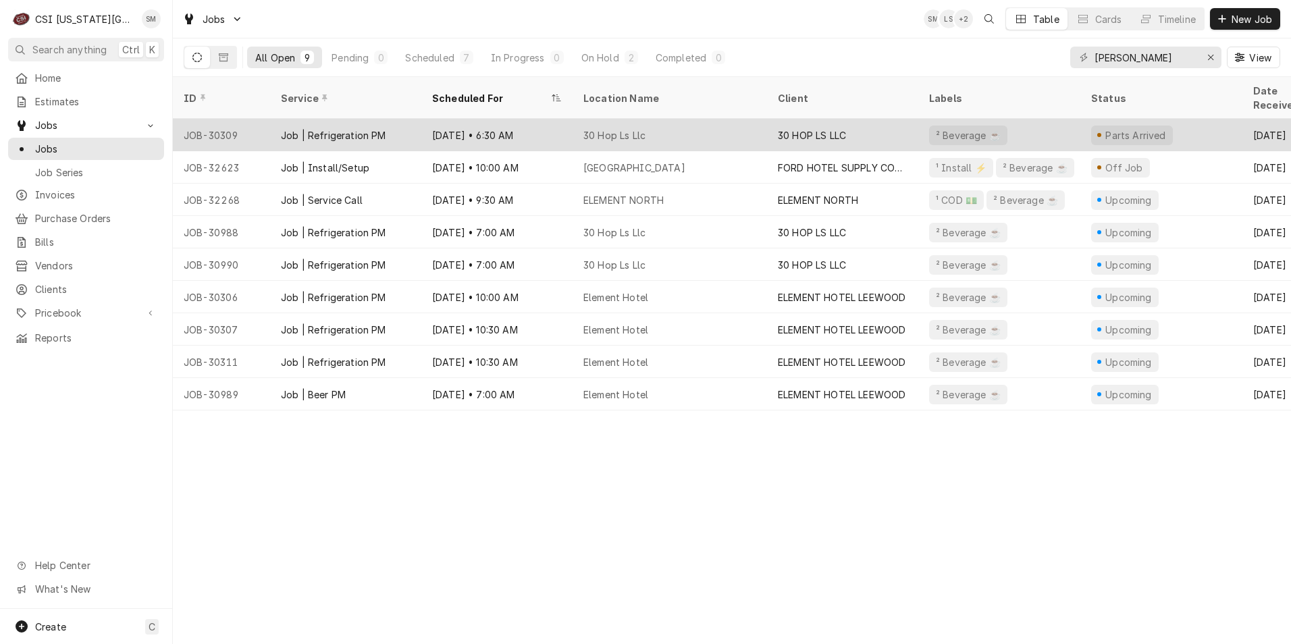
drag, startPoint x: 602, startPoint y: 116, endPoint x: 898, endPoint y: 126, distance: 295.8
click at [898, 126] on div "30 HOP LS LLC" at bounding box center [842, 135] width 151 height 32
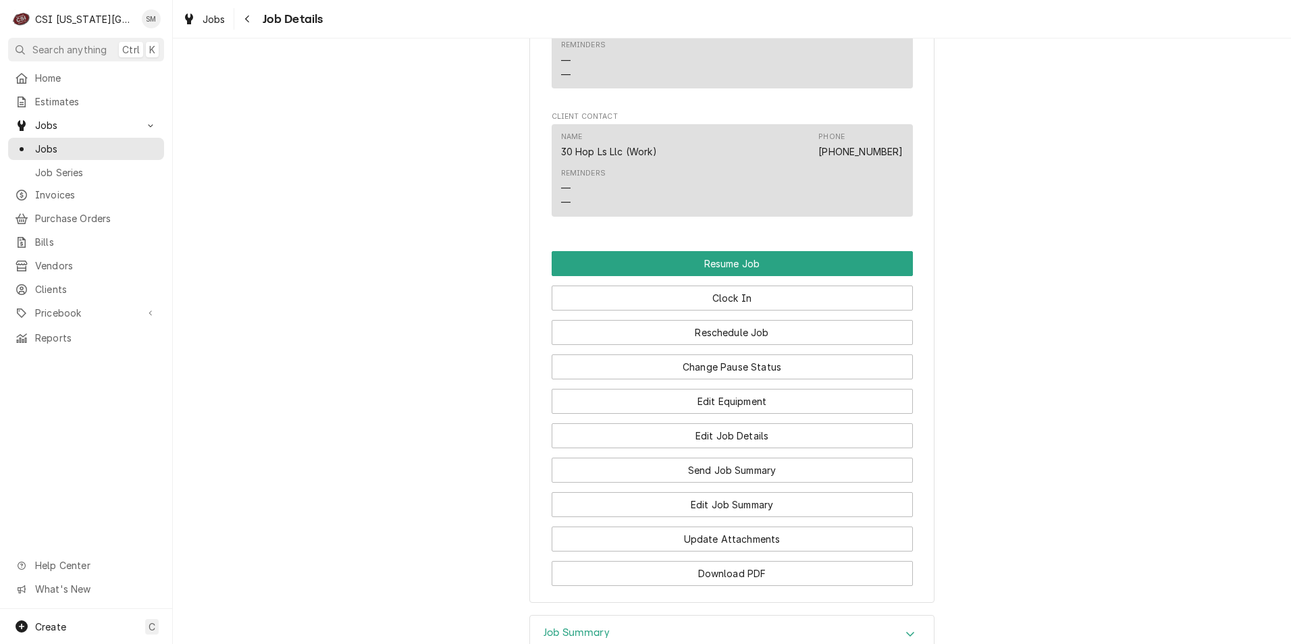
scroll to position [1350, 0]
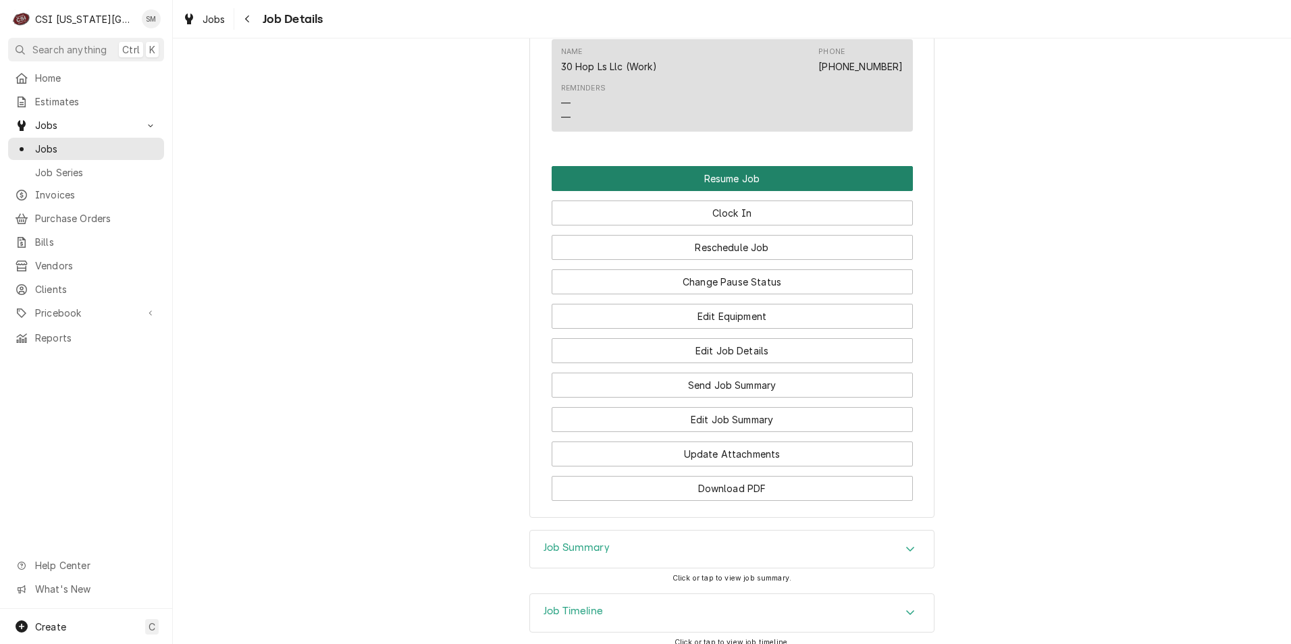
click at [730, 166] on button "Resume Job" at bounding box center [731, 178] width 361 height 25
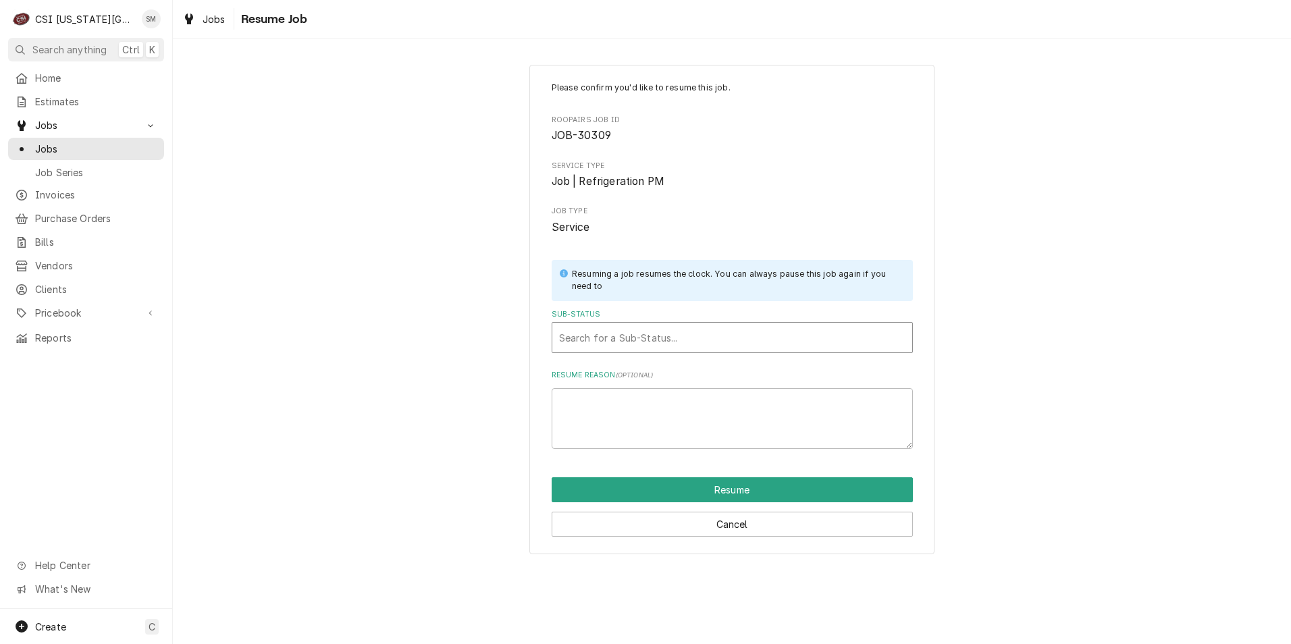
click at [620, 338] on div "Sub-Status" at bounding box center [732, 337] width 346 height 24
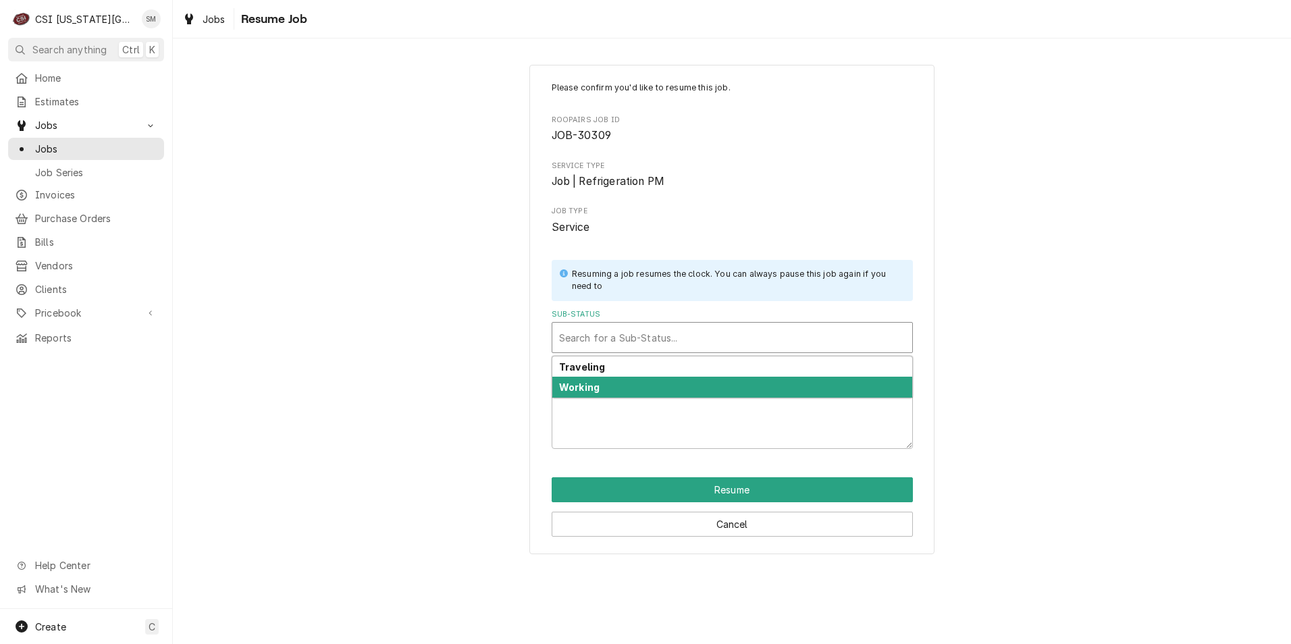
click at [591, 391] on strong "Working" at bounding box center [579, 386] width 40 height 11
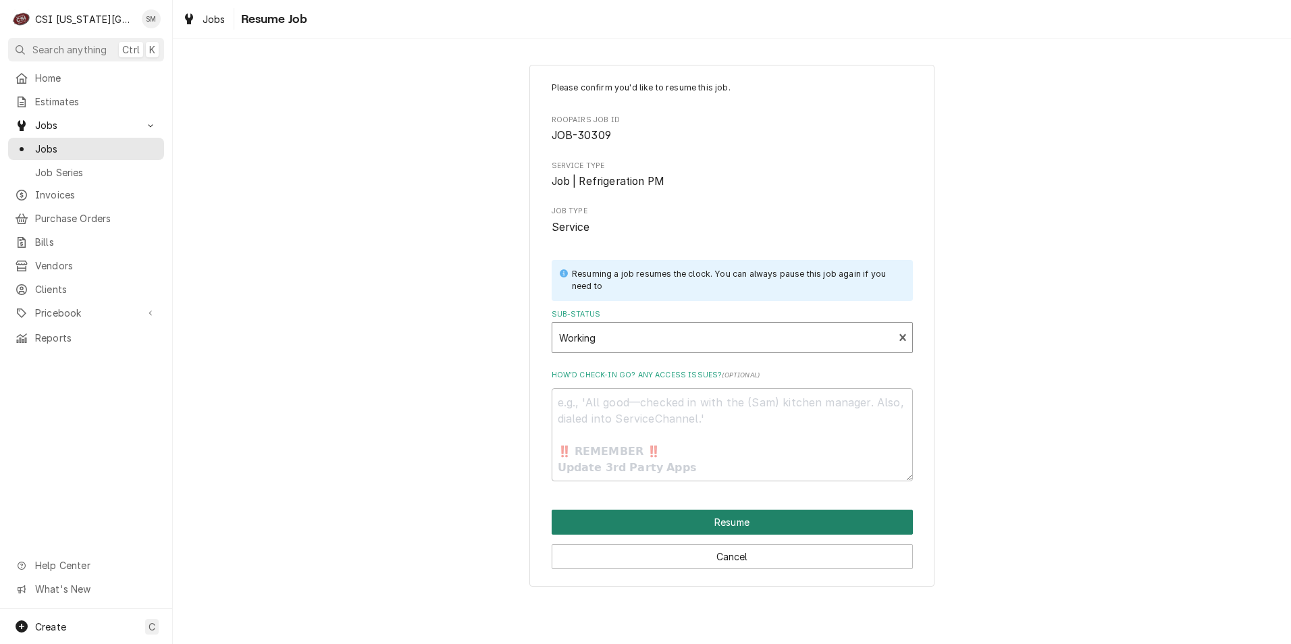
click at [666, 512] on button "Resume" at bounding box center [731, 522] width 361 height 25
type textarea "x"
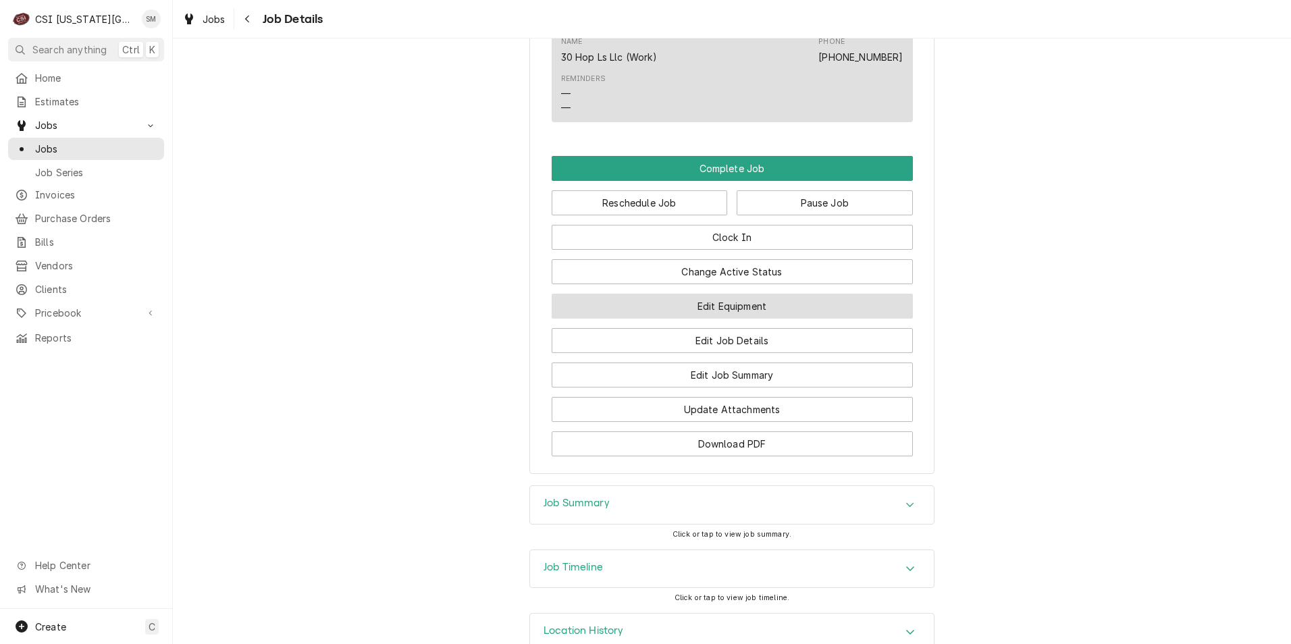
scroll to position [1310, 0]
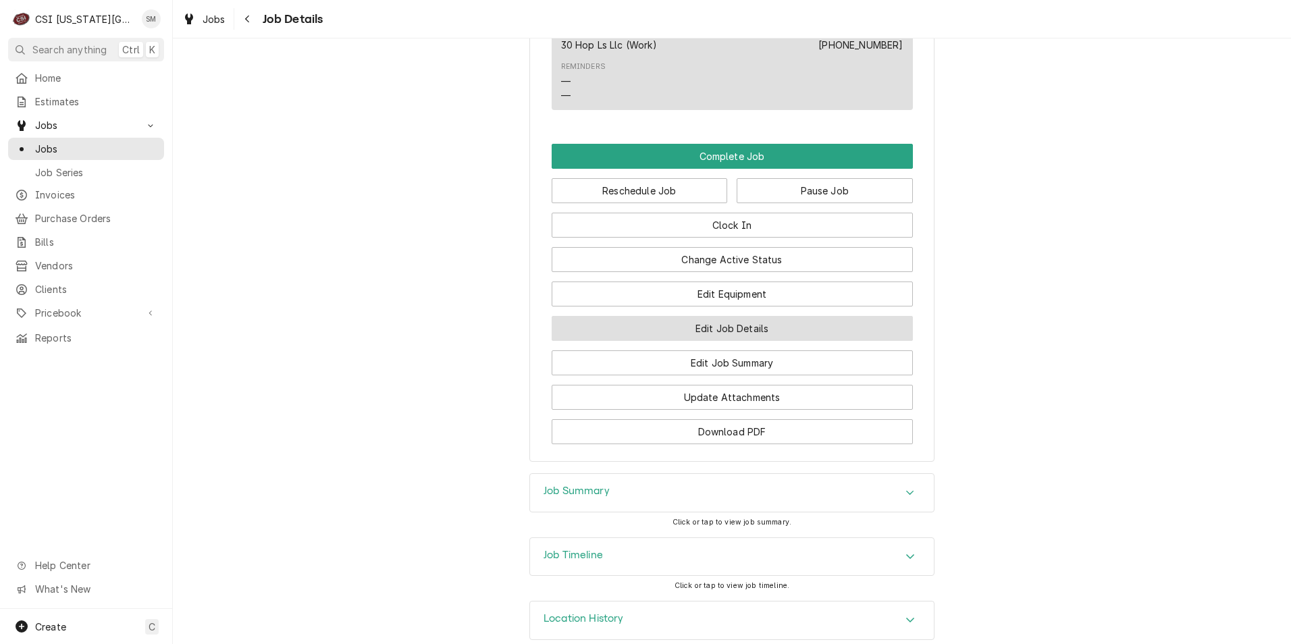
click at [736, 316] on button "Edit Job Details" at bounding box center [731, 328] width 361 height 25
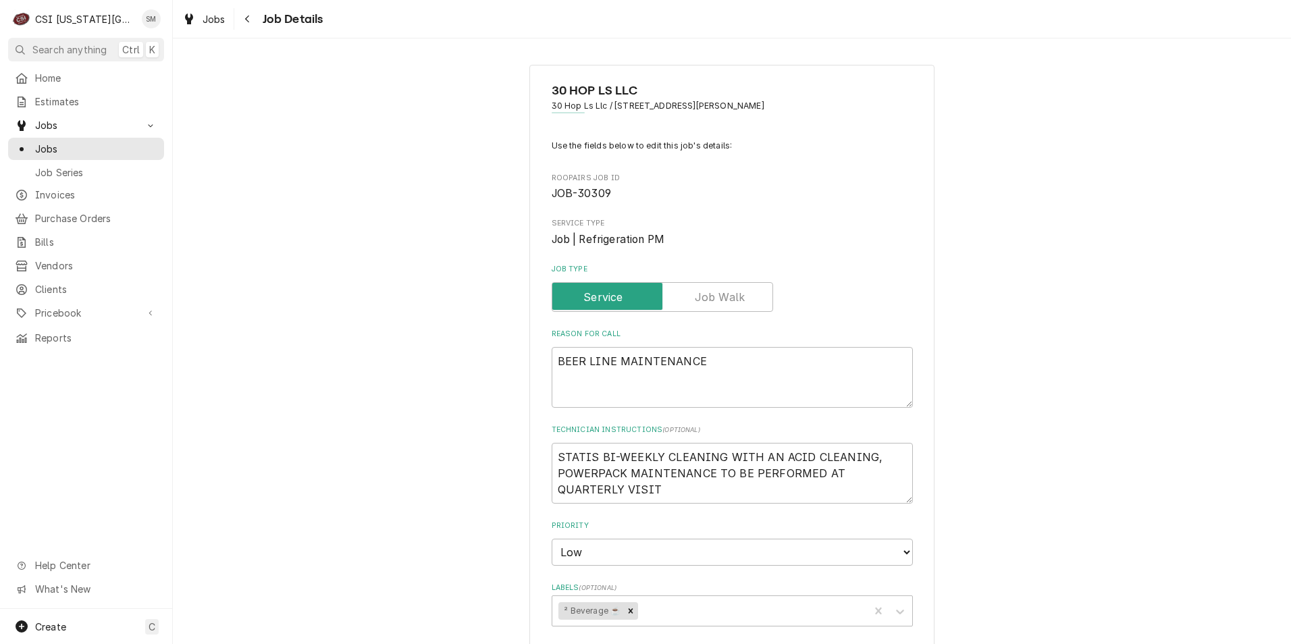
type textarea "x"
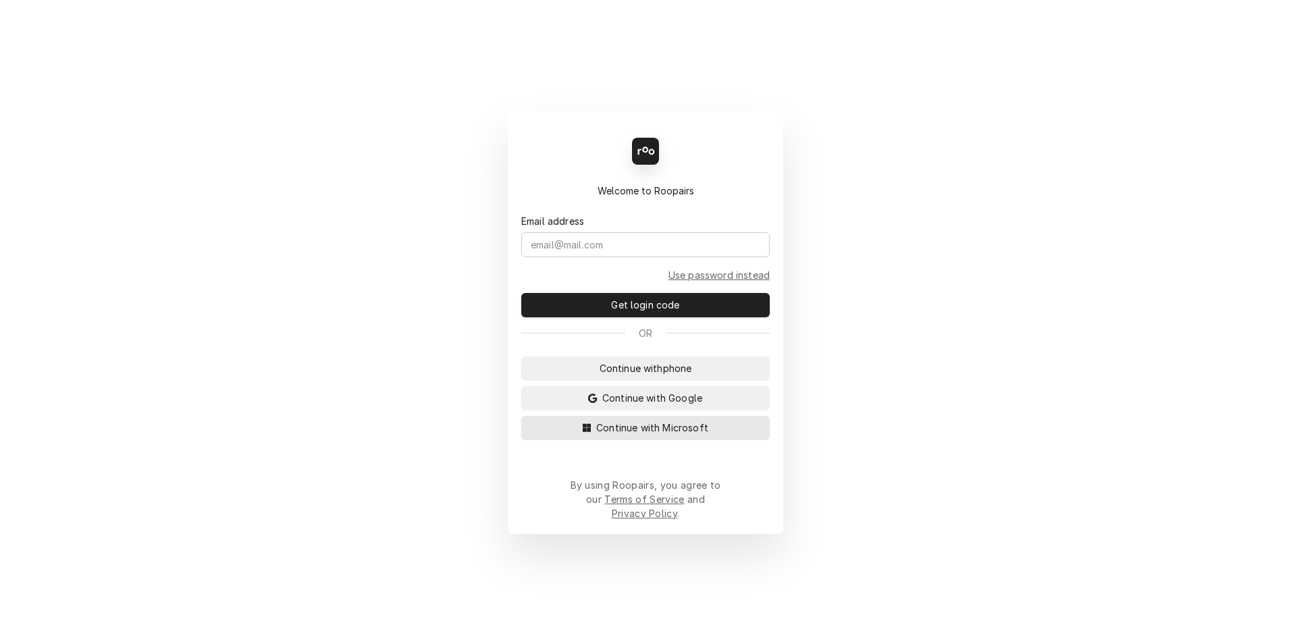
click at [702, 435] on span "Continue with Microsoft" at bounding box center [651, 428] width 117 height 14
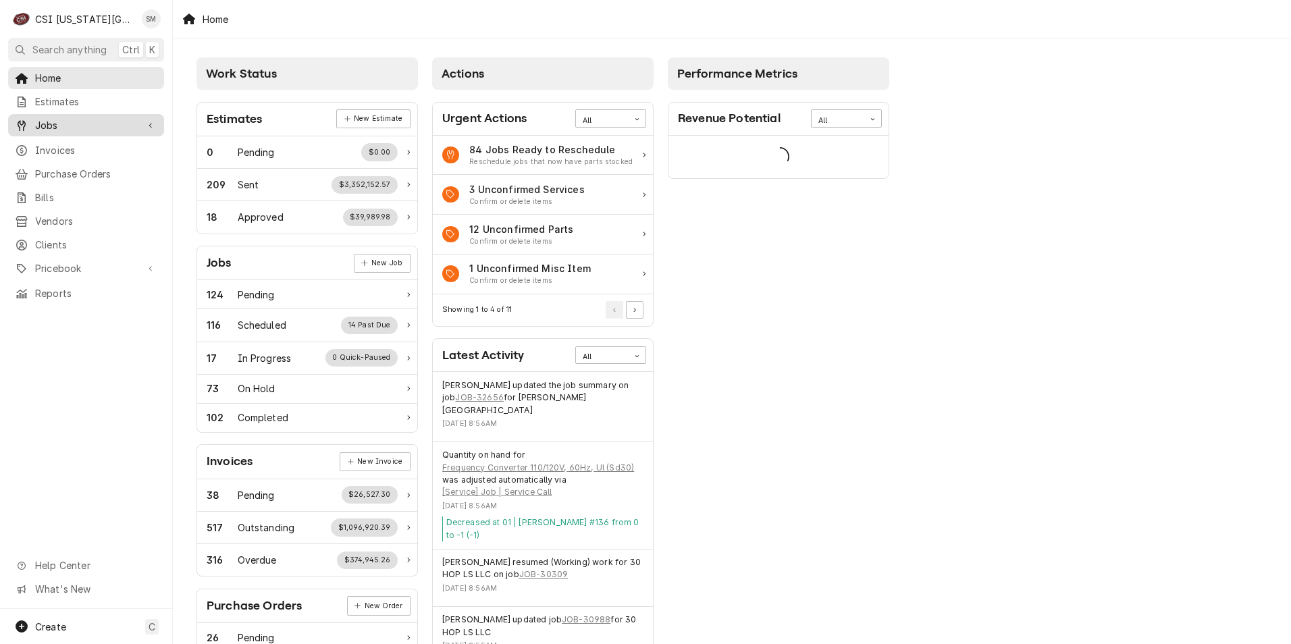
click at [70, 125] on span "Jobs" at bounding box center [86, 125] width 102 height 14
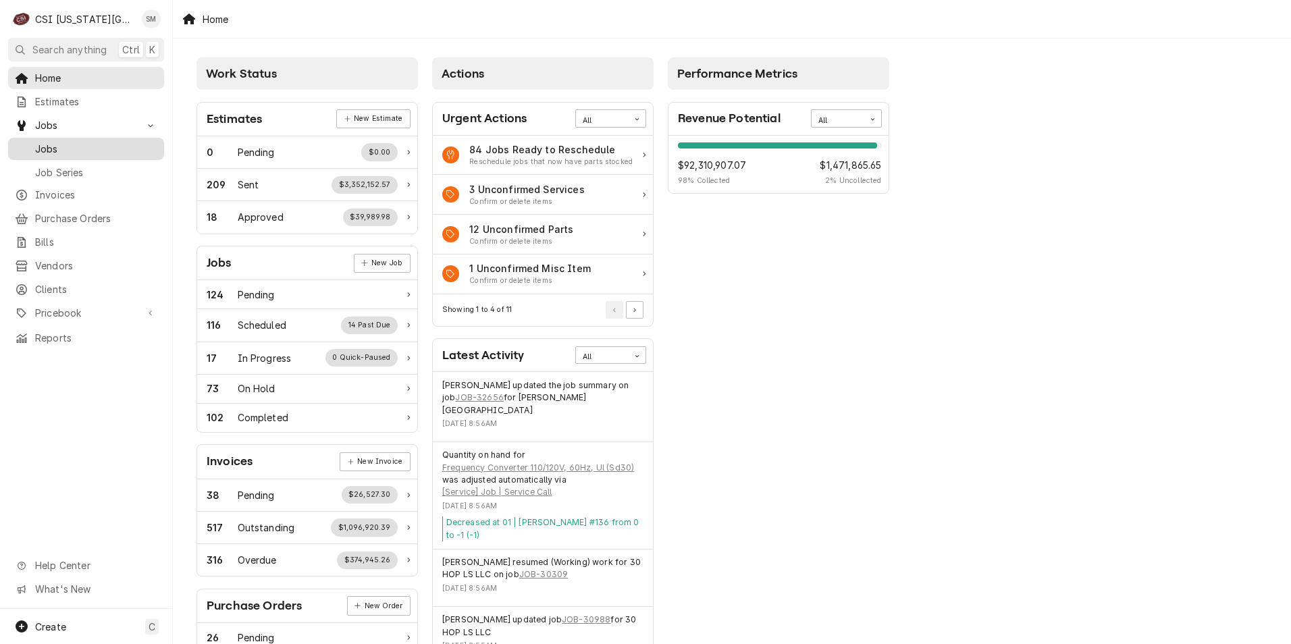
click at [63, 148] on span "Jobs" at bounding box center [96, 149] width 122 height 14
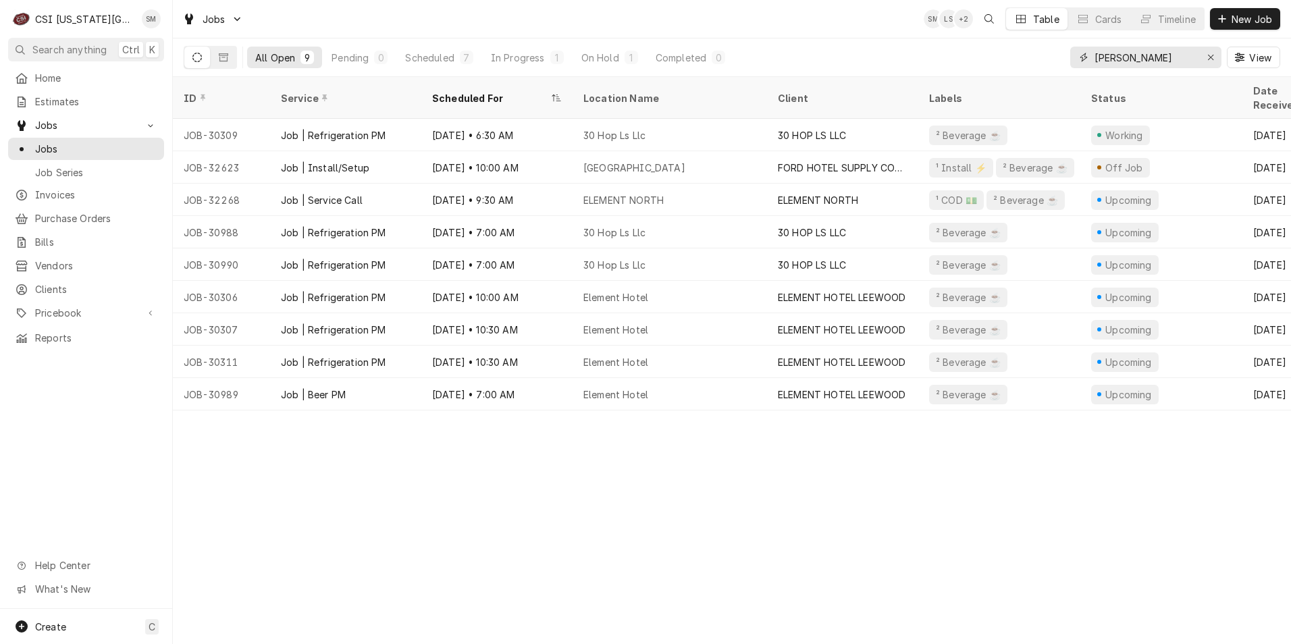
click at [1123, 61] on input "[PERSON_NAME]" at bounding box center [1144, 58] width 101 height 22
type input "S"
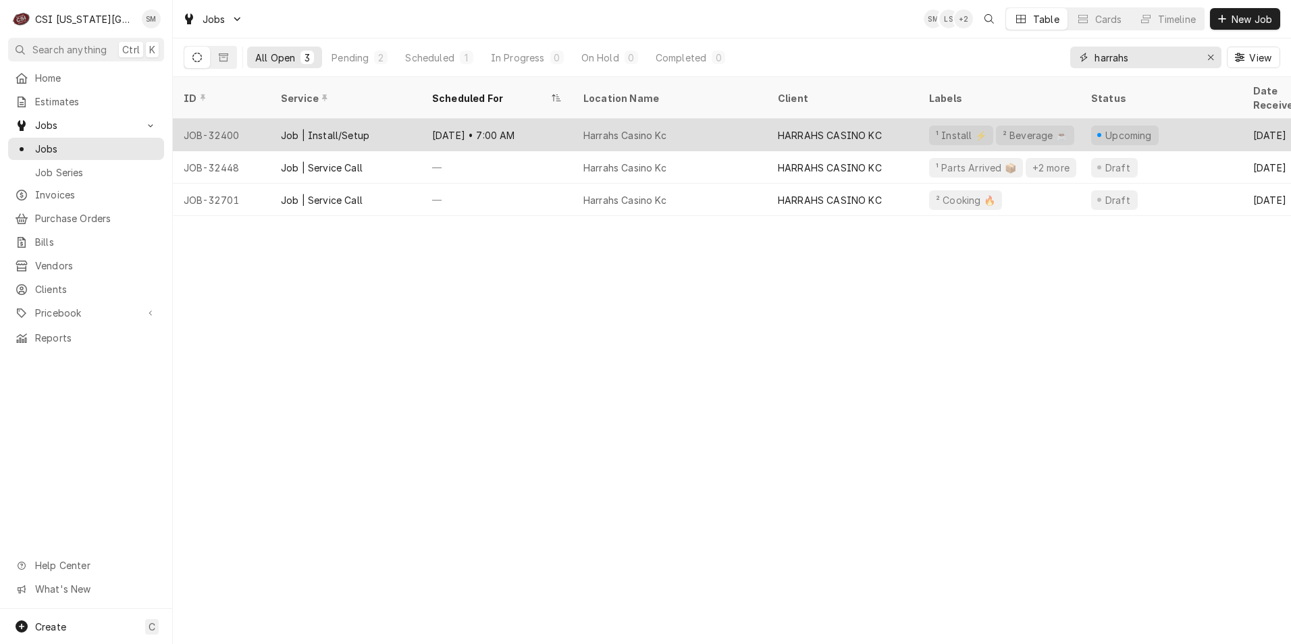
type input "harrahs"
click at [614, 128] on div "Harrahs Casino Kc" at bounding box center [624, 135] width 83 height 14
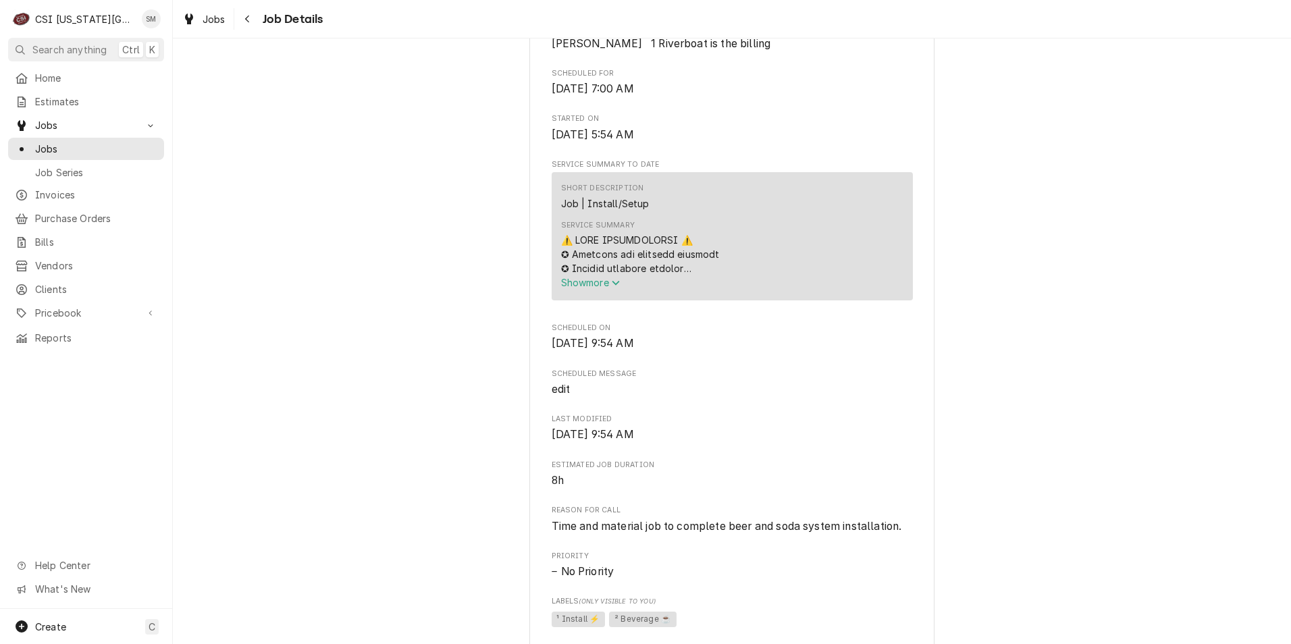
scroll to position [607, 0]
click at [613, 283] on icon "Service Summary" at bounding box center [615, 283] width 7 height 5
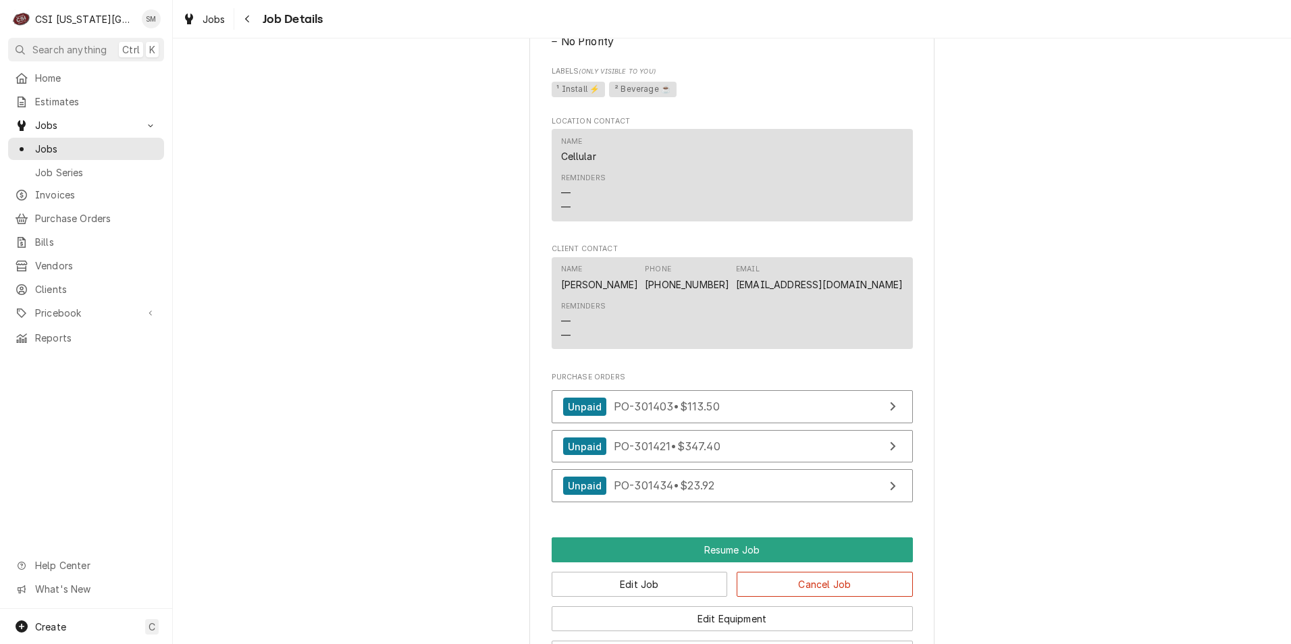
scroll to position [1930, 0]
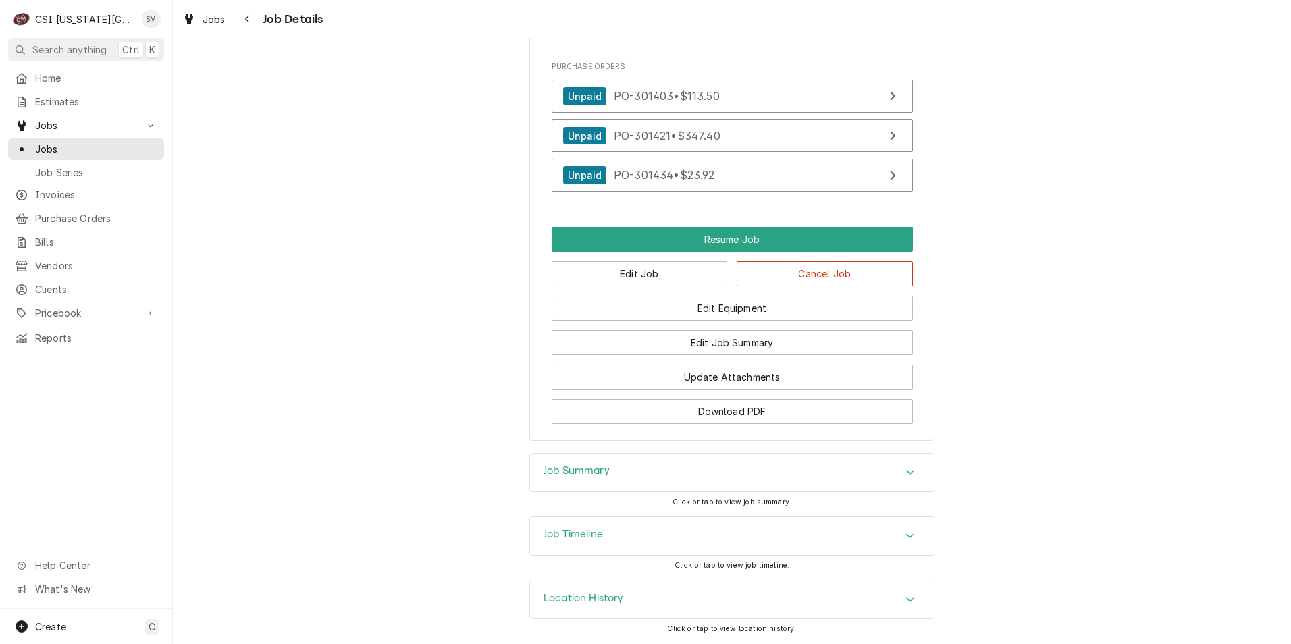
click at [905, 475] on icon "Accordion Header" at bounding box center [909, 471] width 9 height 11
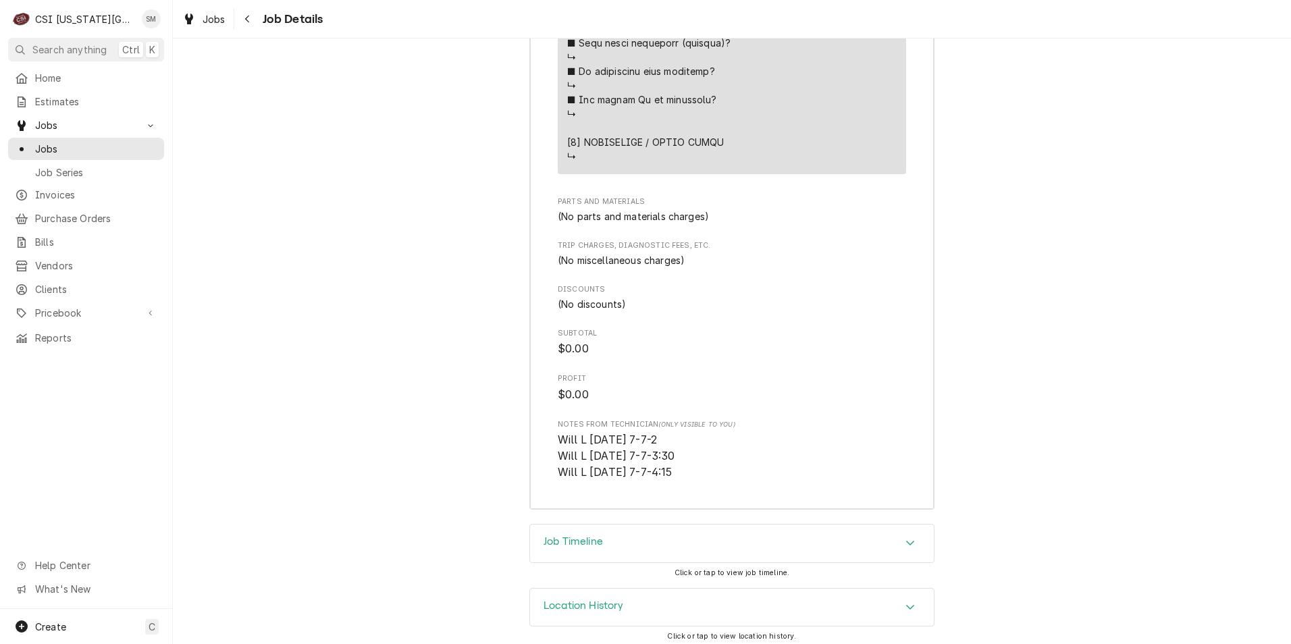
scroll to position [3171, 0]
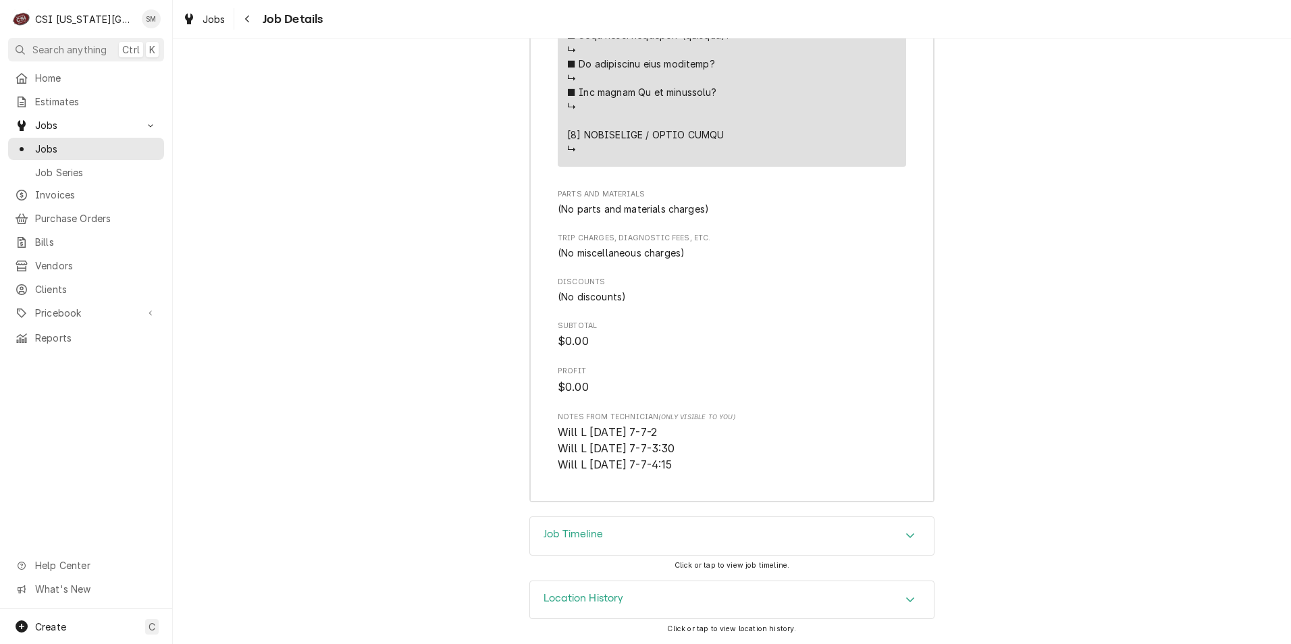
click at [905, 537] on icon "Accordion Header" at bounding box center [909, 535] width 9 height 11
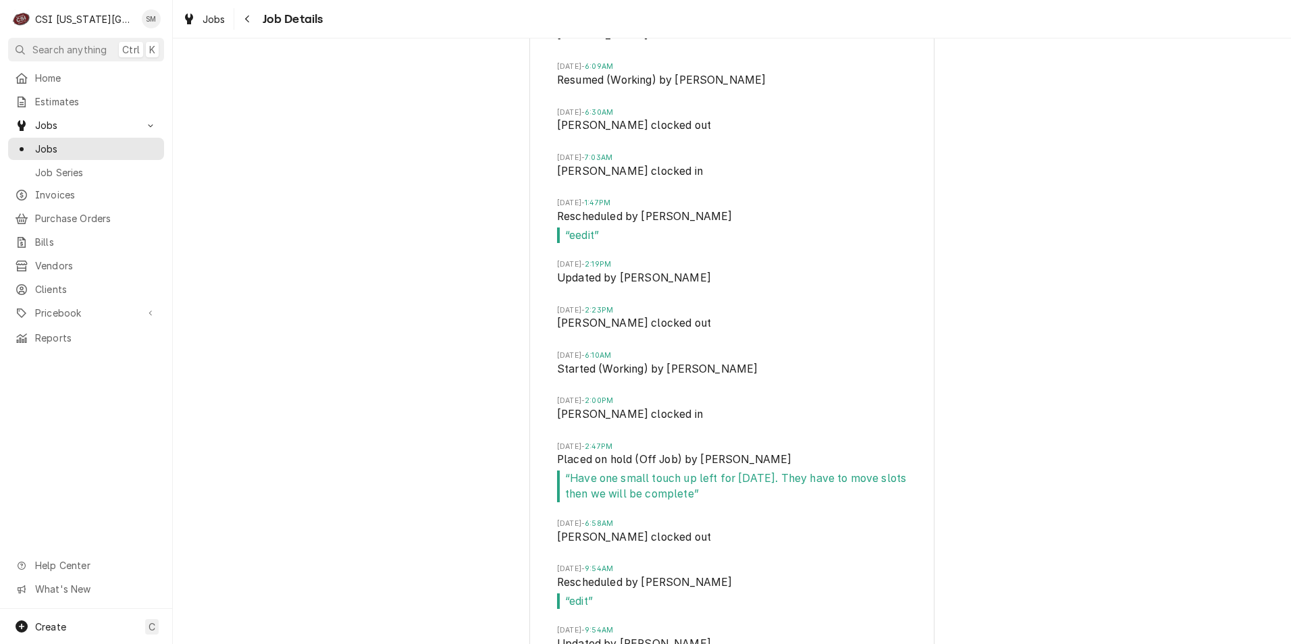
scroll to position [5029, 0]
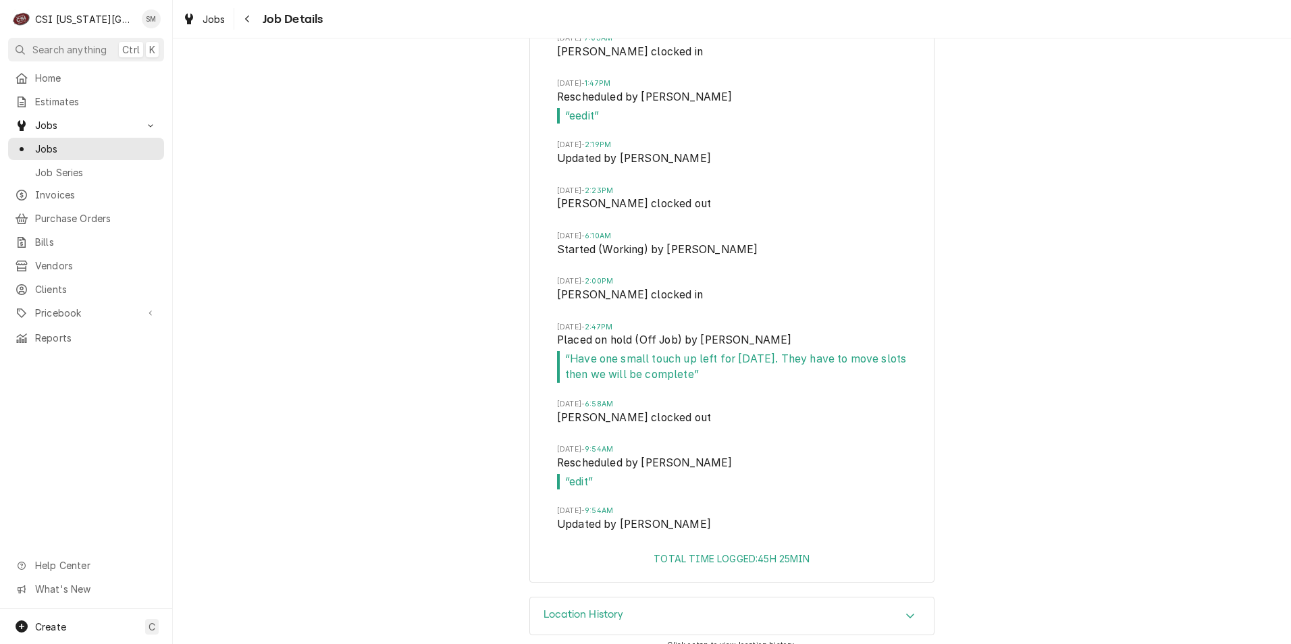
click at [900, 608] on div "Accordion Header" at bounding box center [910, 616] width 20 height 16
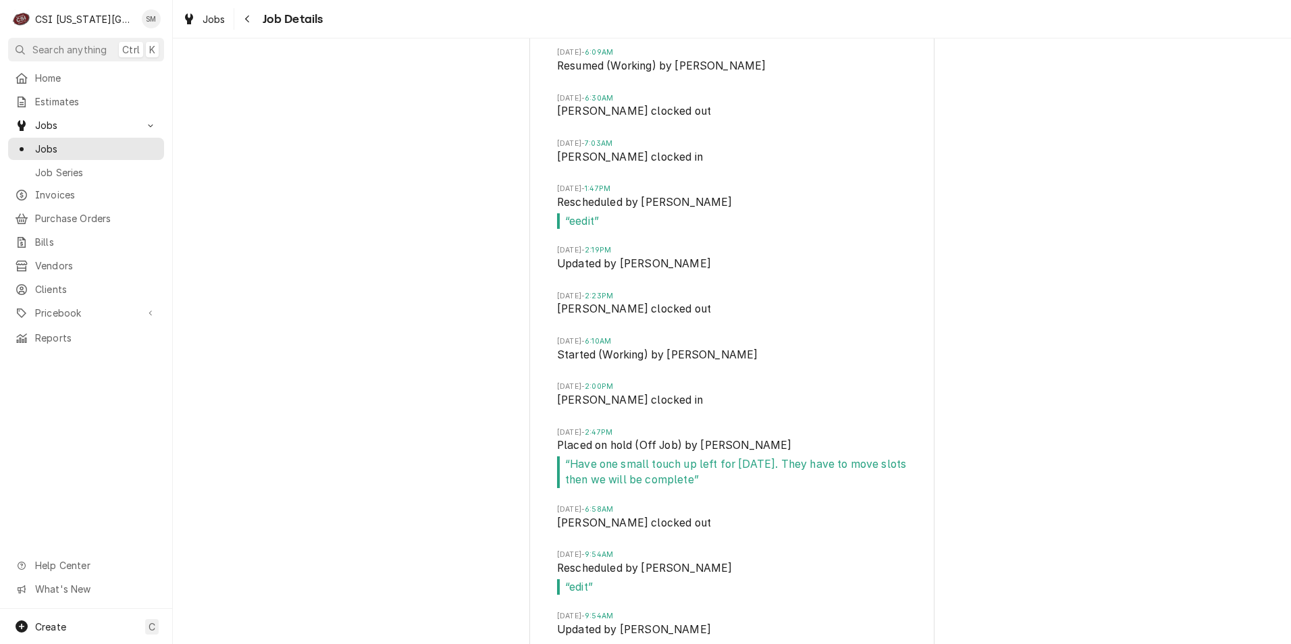
scroll to position [4946, 0]
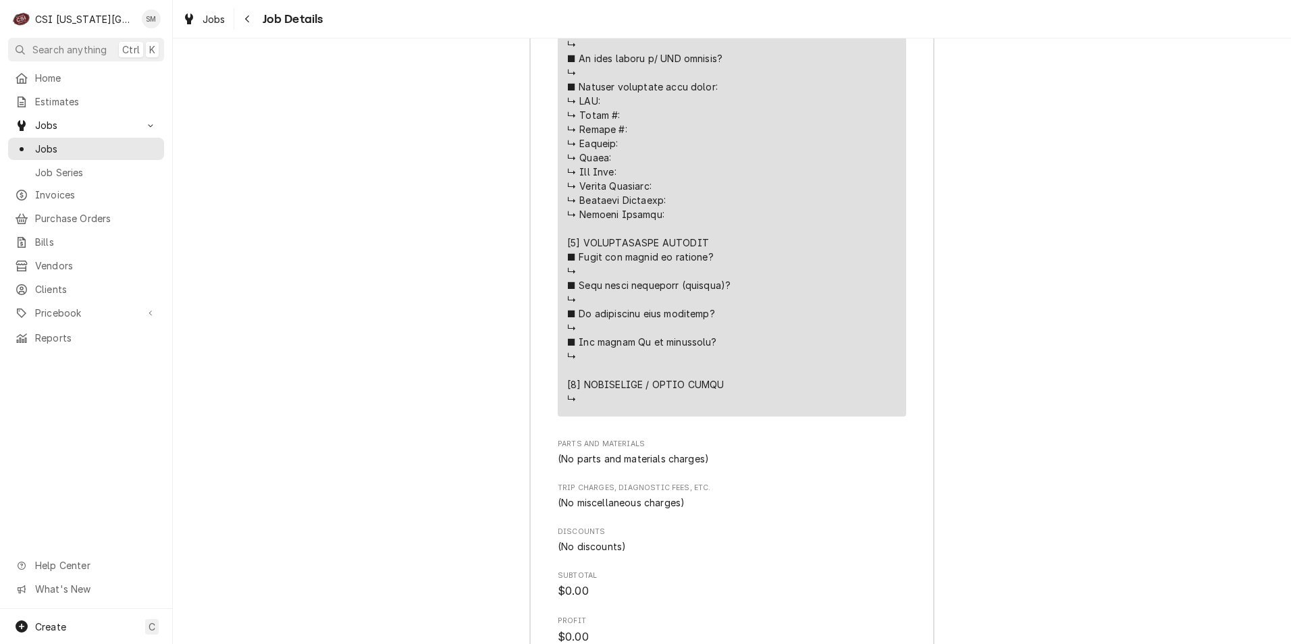
scroll to position [2449, 0]
